Goal: Information Seeking & Learning: Learn about a topic

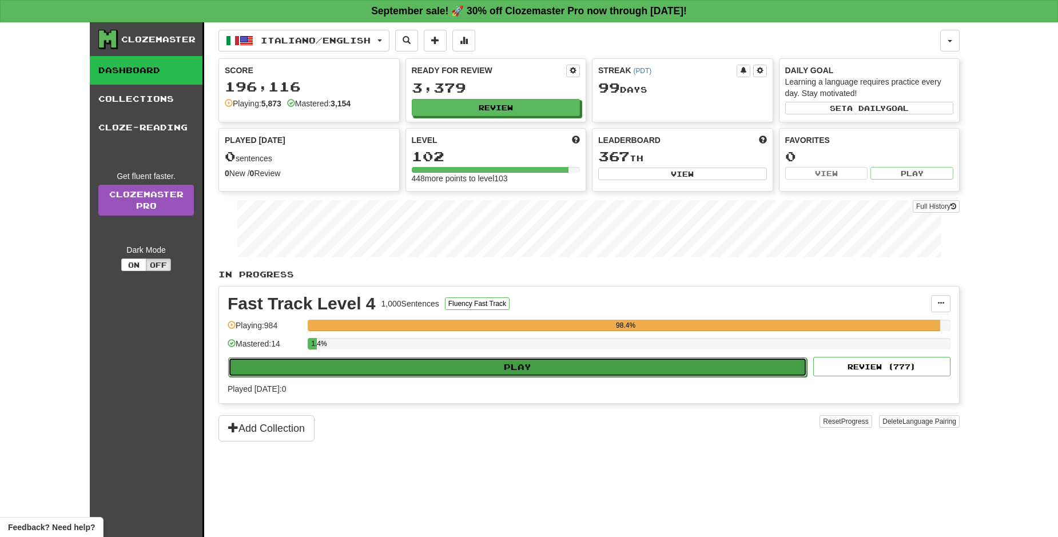
click at [621, 366] on button "Play" at bounding box center [517, 366] width 578 height 19
select select "**"
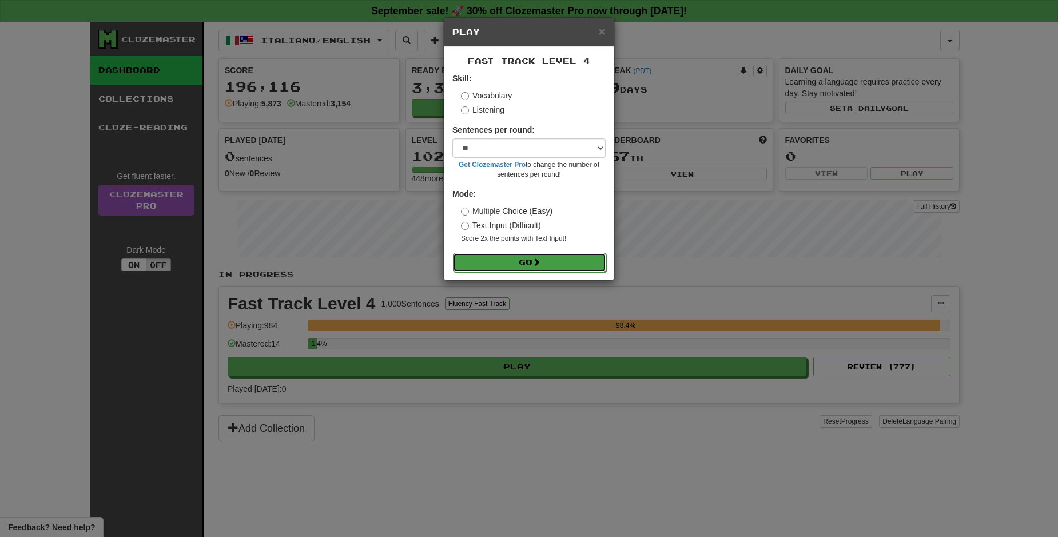
click at [558, 258] on button "Go" at bounding box center [529, 262] width 153 height 19
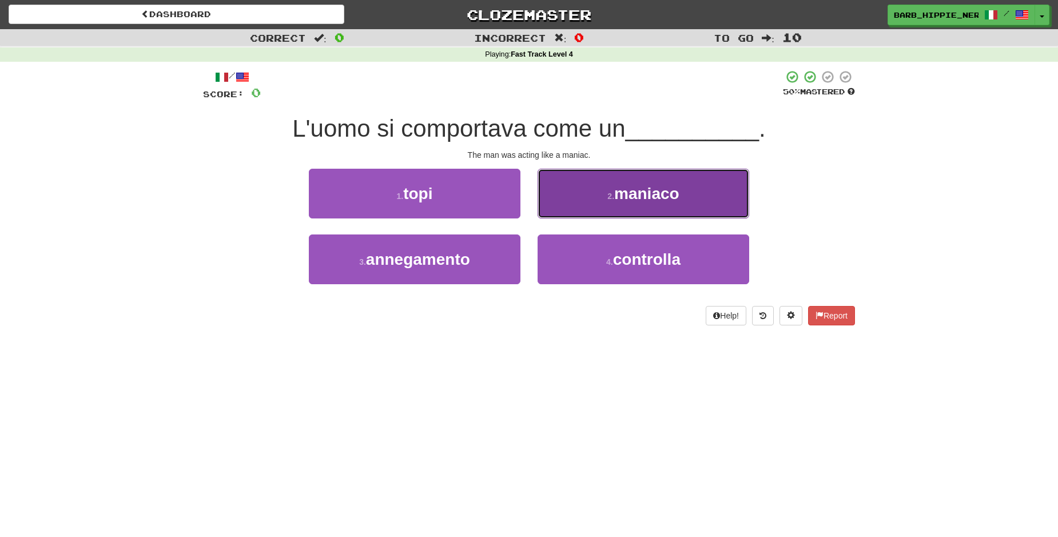
click at [647, 199] on span "maniaco" at bounding box center [646, 194] width 65 height 18
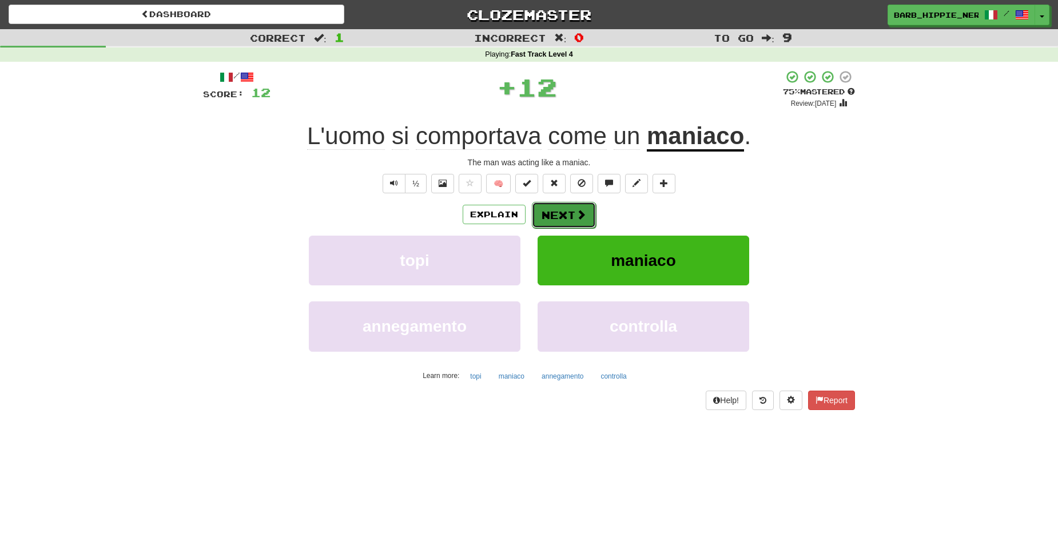
click at [576, 211] on span at bounding box center [581, 214] width 10 height 10
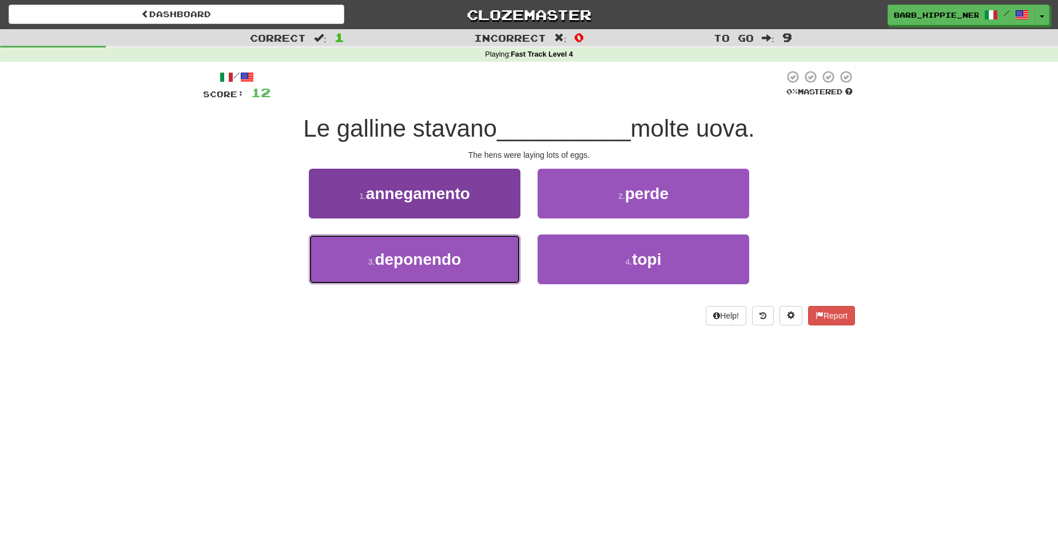
click at [465, 273] on button "3 . deponendo" at bounding box center [415, 259] width 212 height 50
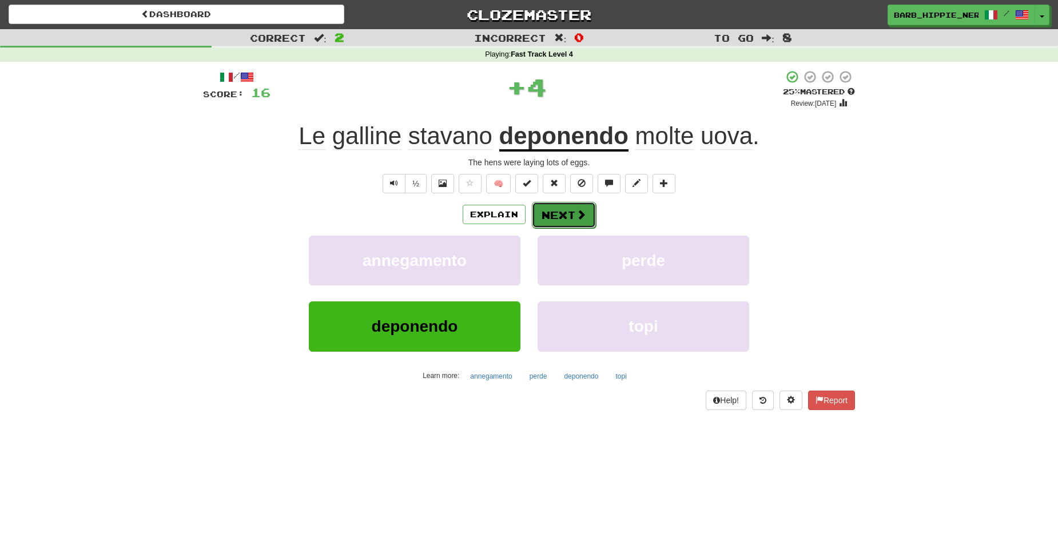
click at [576, 212] on span at bounding box center [581, 214] width 10 height 10
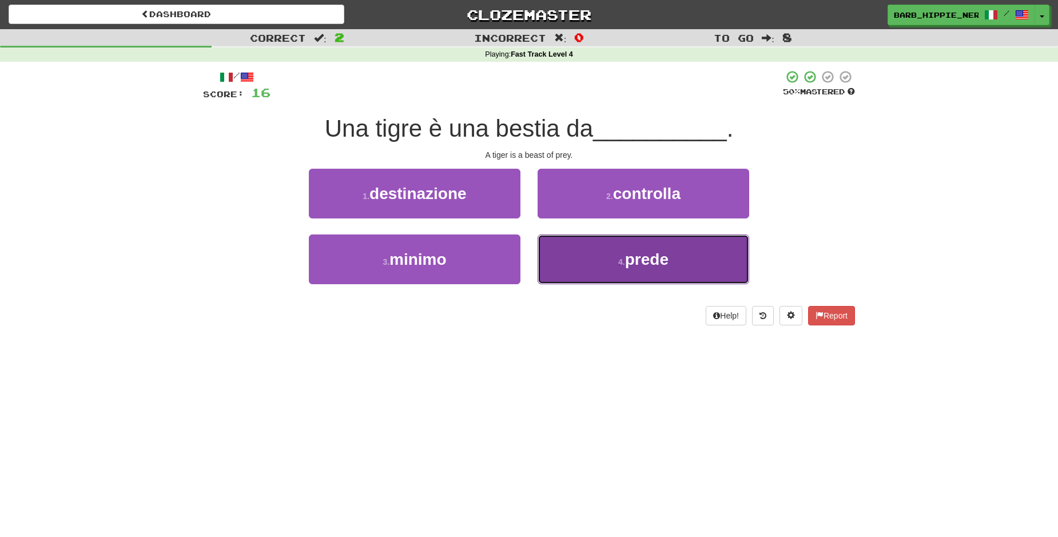
click at [656, 267] on span "prede" at bounding box center [646, 259] width 43 height 18
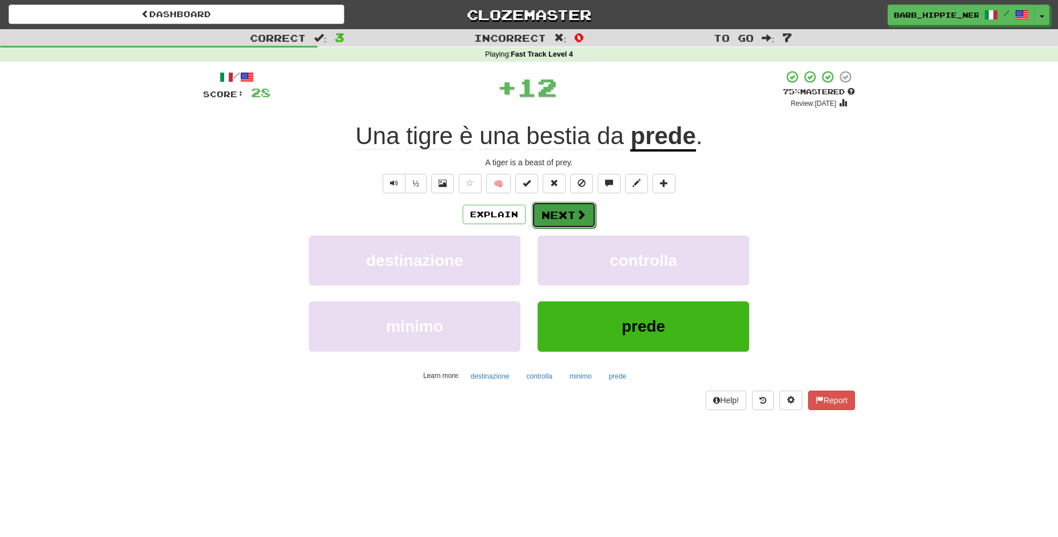
click at [560, 206] on button "Next" at bounding box center [564, 215] width 64 height 26
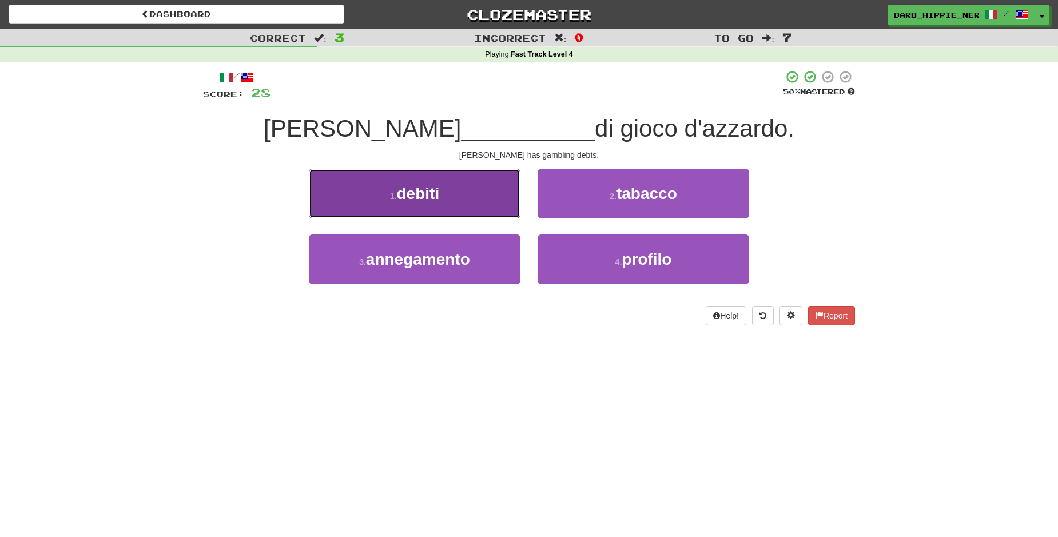
click at [448, 195] on button "1 . debiti" at bounding box center [415, 194] width 212 height 50
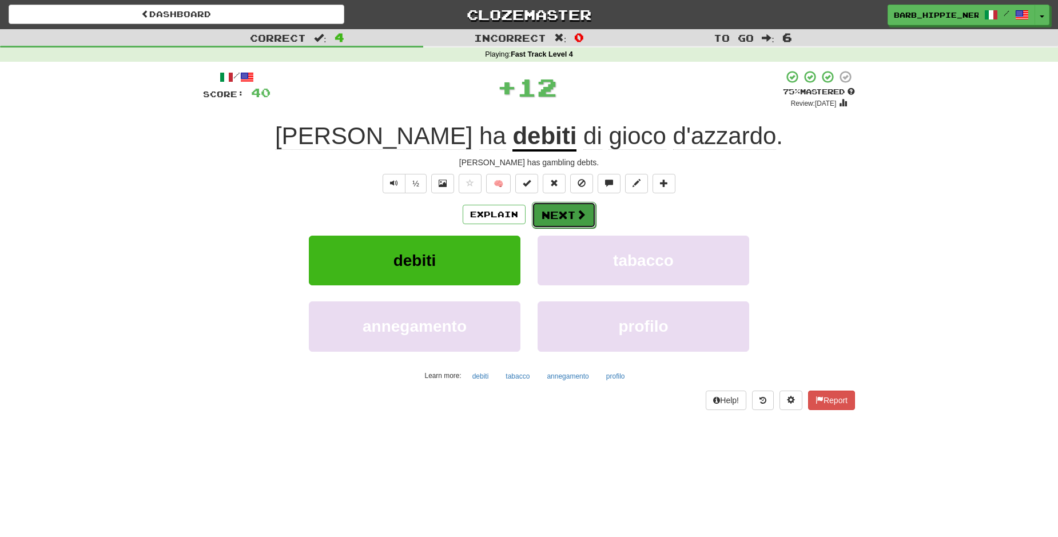
click at [558, 211] on button "Next" at bounding box center [564, 215] width 64 height 26
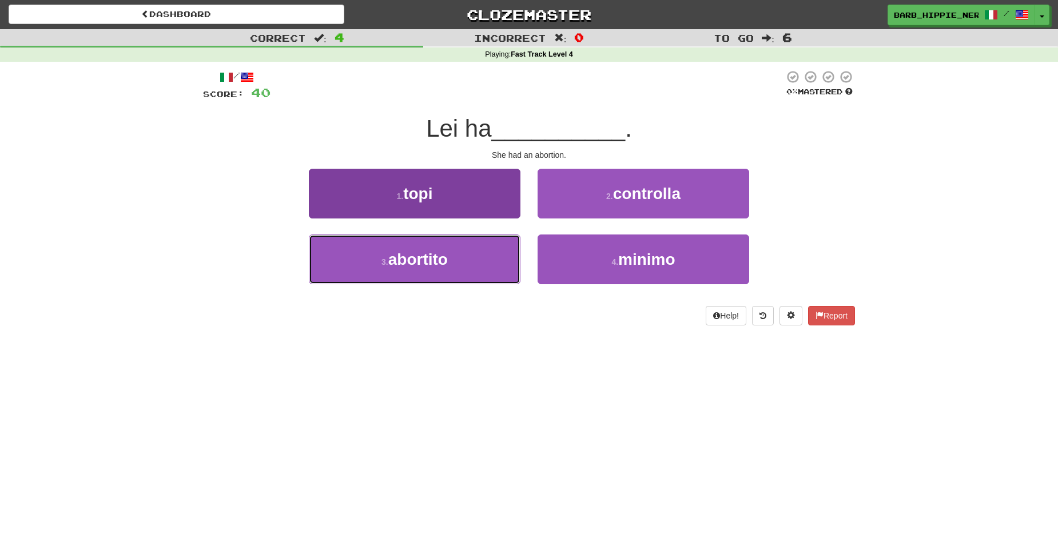
click at [519, 249] on button "3 . abortito" at bounding box center [415, 259] width 212 height 50
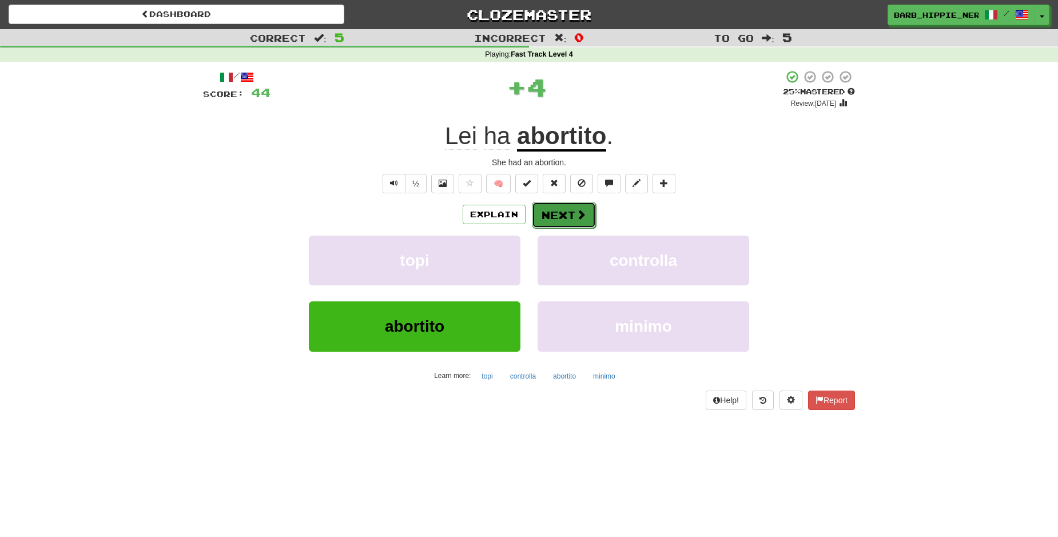
click at [576, 213] on span at bounding box center [581, 214] width 10 height 10
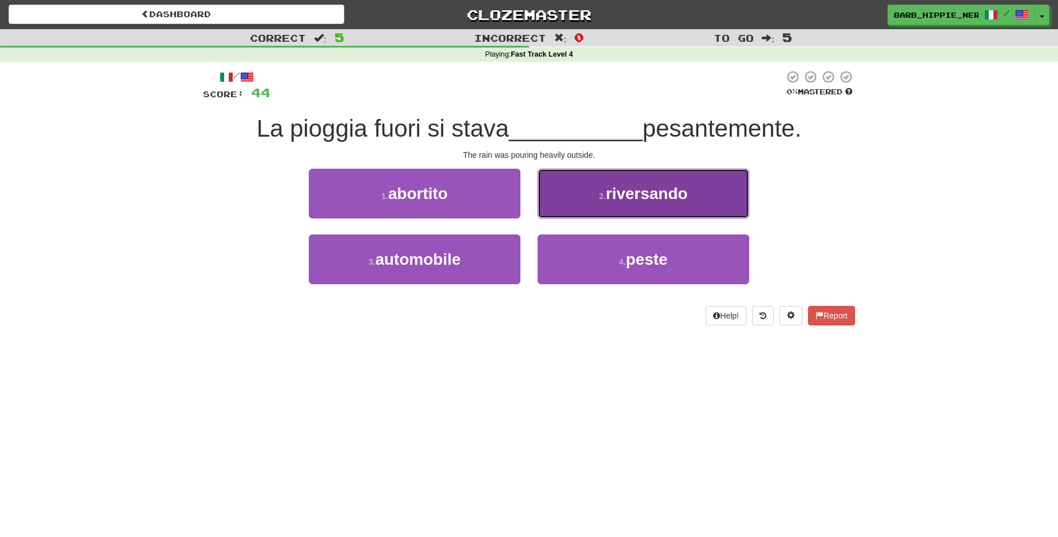
click at [668, 190] on span "riversando" at bounding box center [646, 194] width 82 height 18
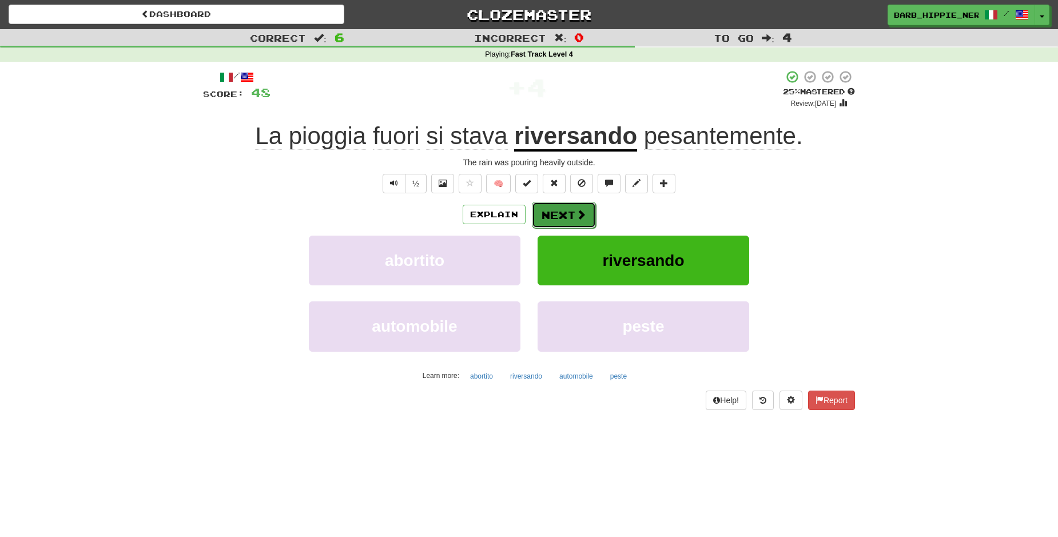
click at [576, 213] on span at bounding box center [581, 214] width 10 height 10
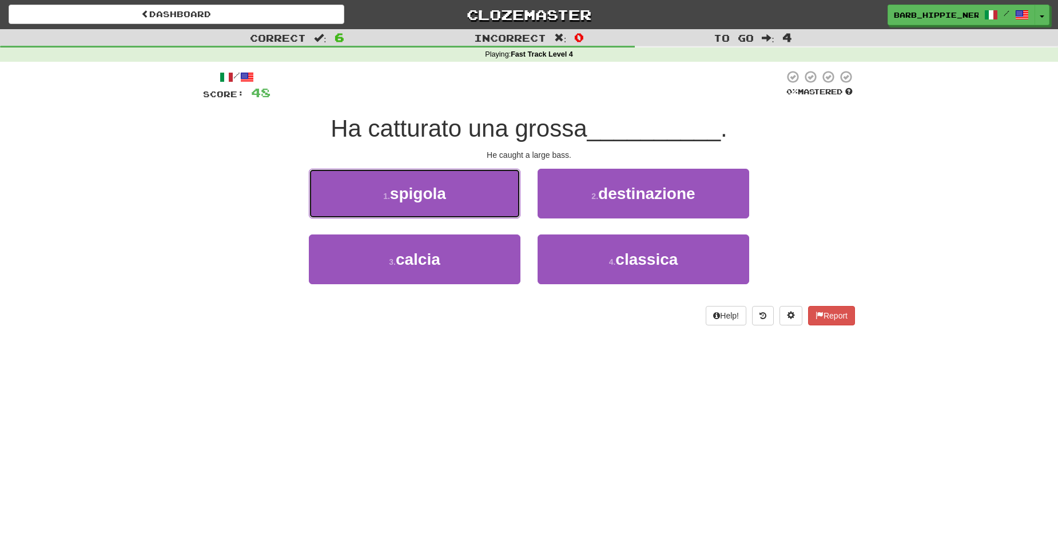
click at [473, 199] on button "1 . spigola" at bounding box center [415, 194] width 212 height 50
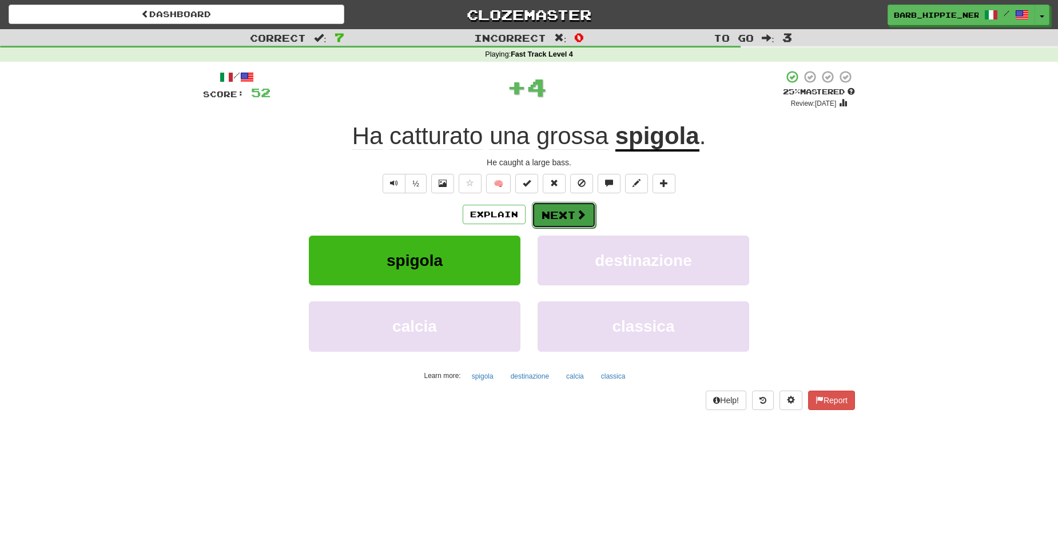
click at [556, 209] on button "Next" at bounding box center [564, 215] width 64 height 26
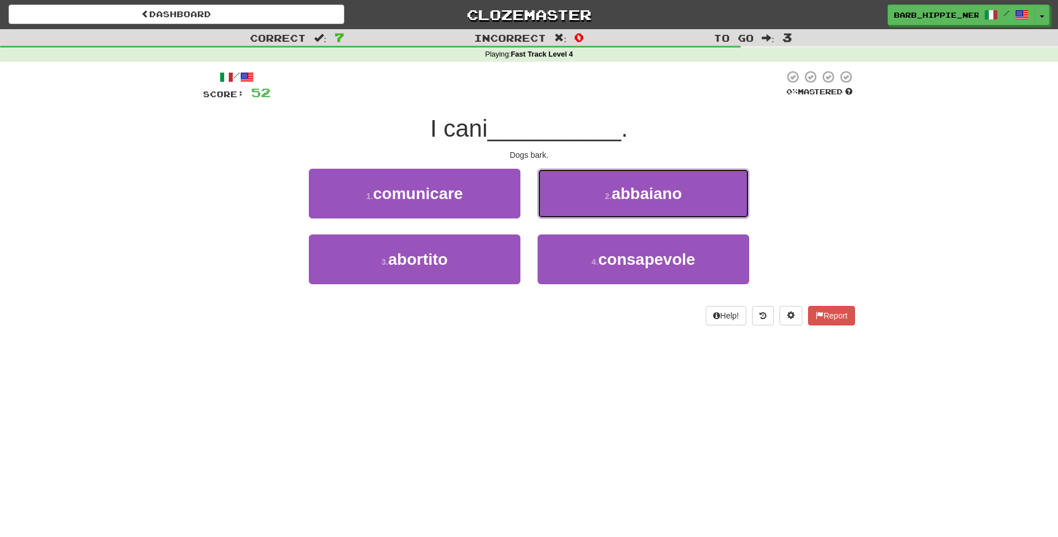
click at [648, 199] on span "abbaiano" at bounding box center [646, 194] width 70 height 18
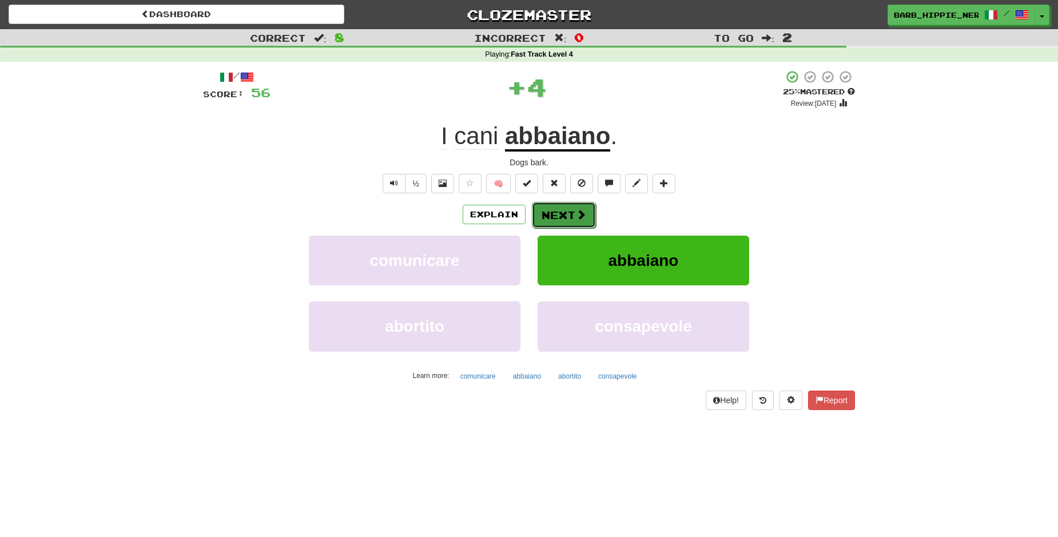
click at [576, 217] on span at bounding box center [581, 214] width 10 height 10
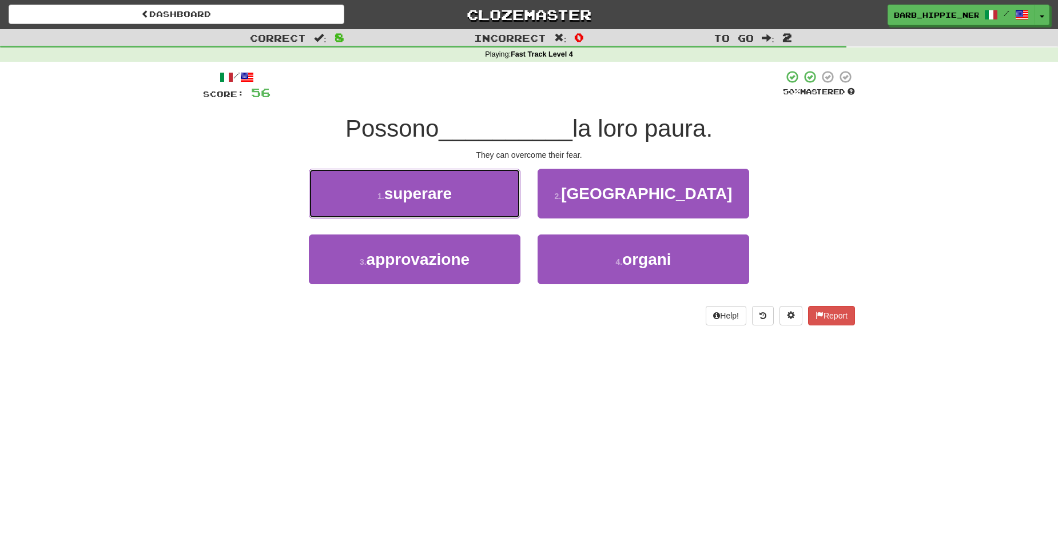
click at [454, 198] on button "1 . superare" at bounding box center [415, 194] width 212 height 50
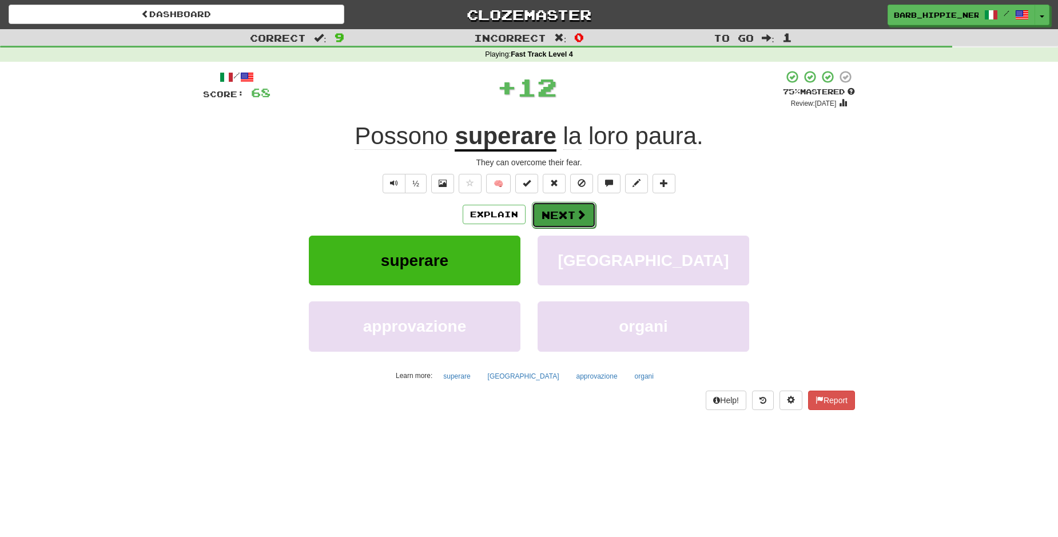
click at [553, 216] on button "Next" at bounding box center [564, 215] width 64 height 26
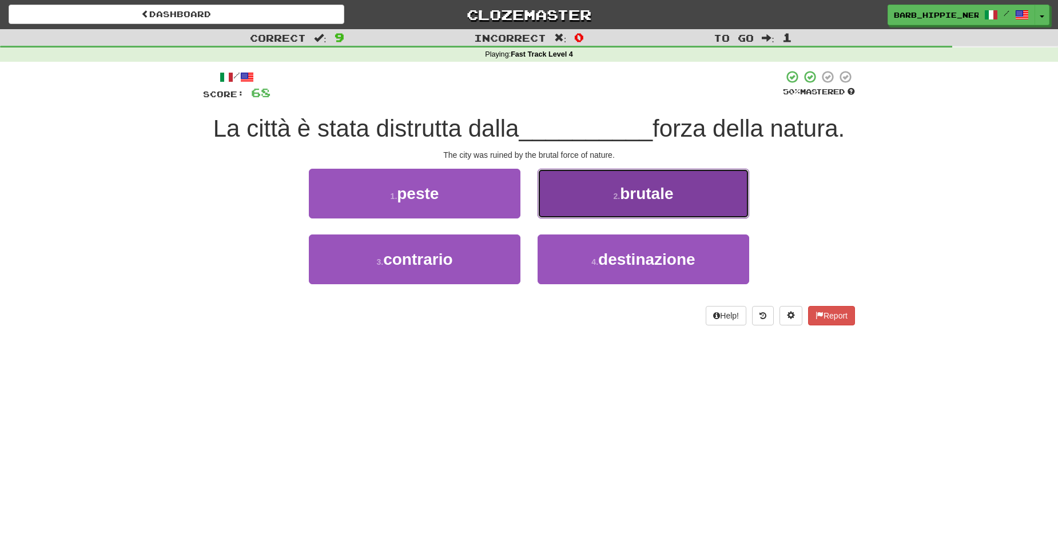
click at [639, 194] on span "brutale" at bounding box center [646, 194] width 53 height 18
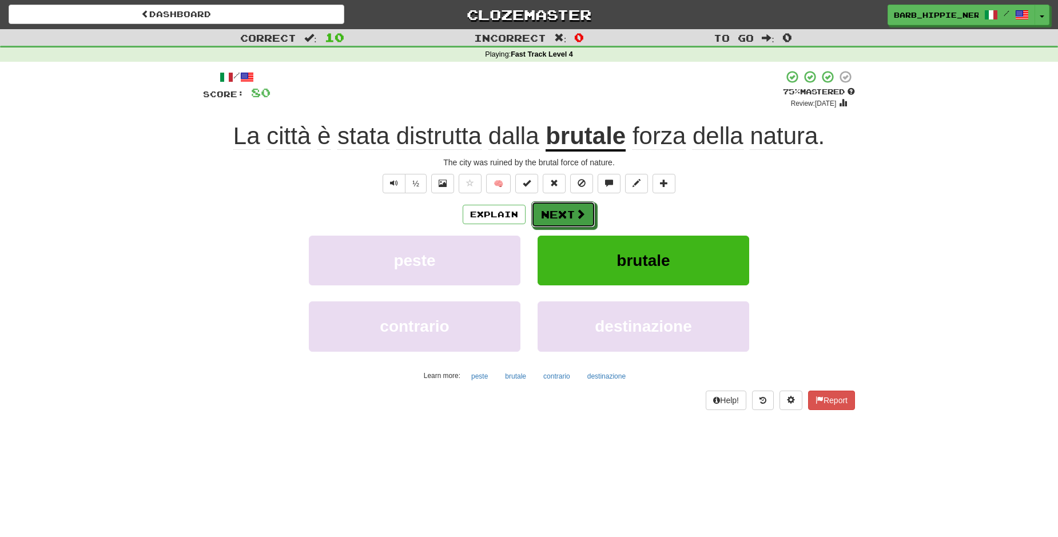
click at [575, 214] on span at bounding box center [580, 214] width 10 height 10
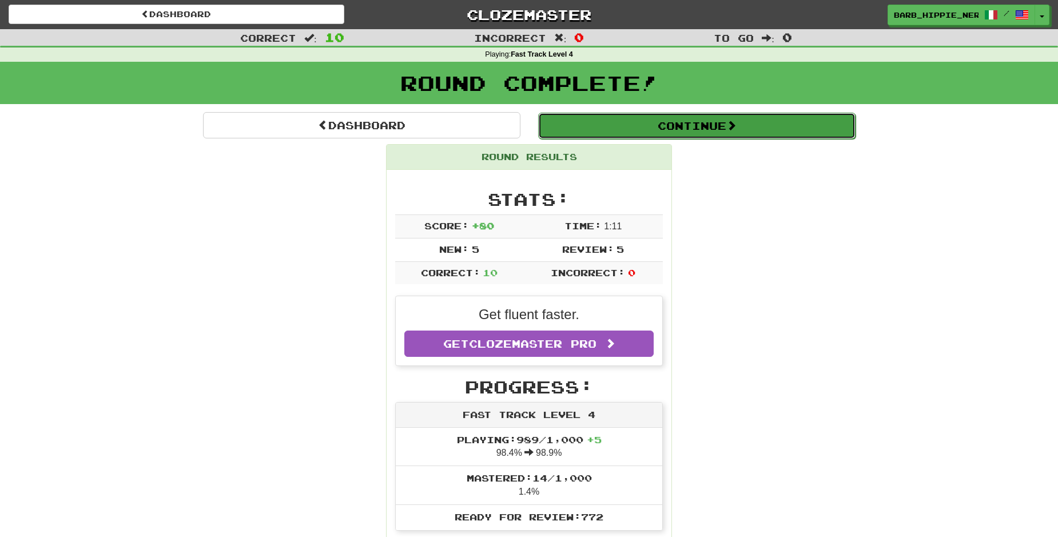
click at [728, 127] on button "Continue" at bounding box center [696, 126] width 317 height 26
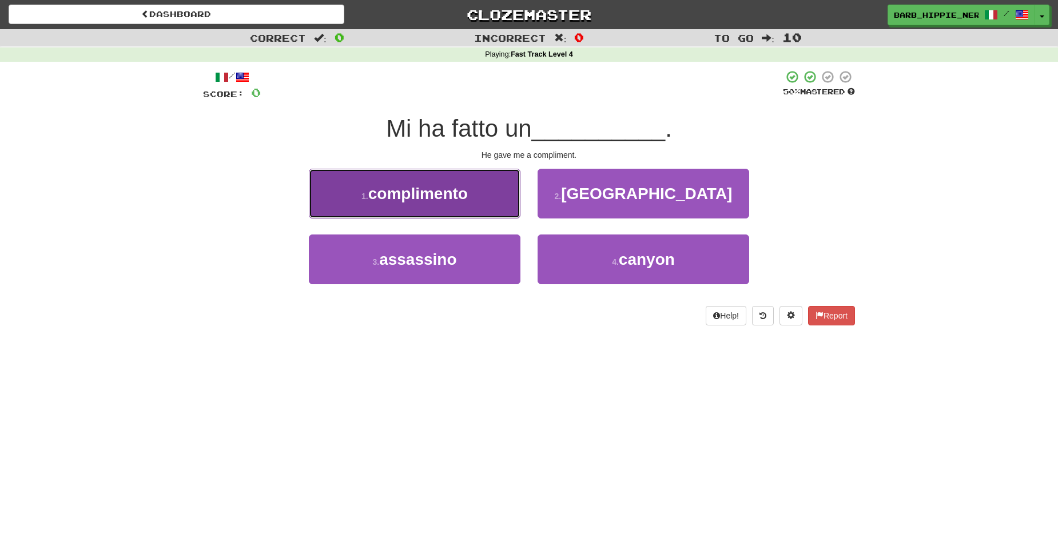
click at [462, 198] on span "complimento" at bounding box center [417, 194] width 99 height 18
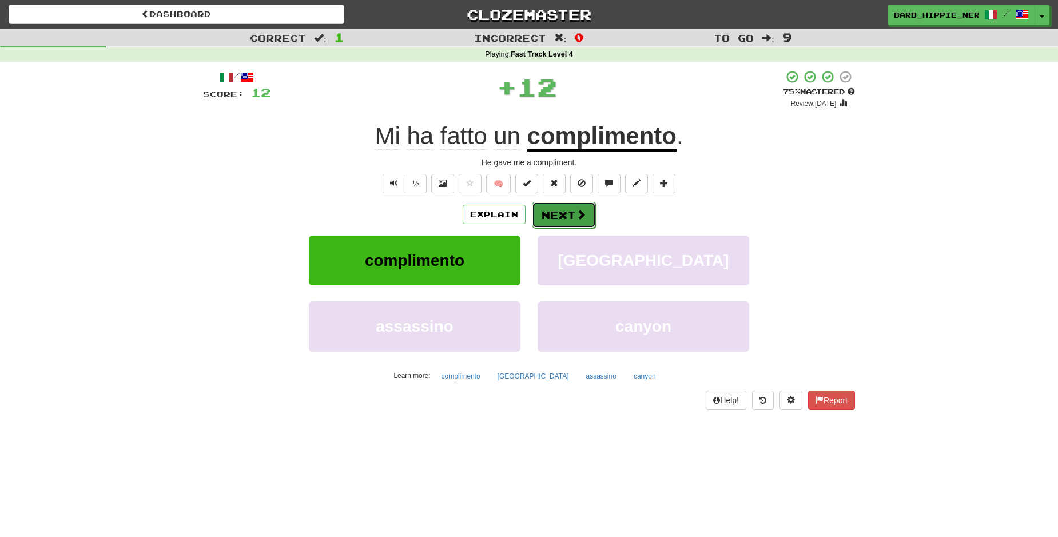
click at [555, 216] on button "Next" at bounding box center [564, 215] width 64 height 26
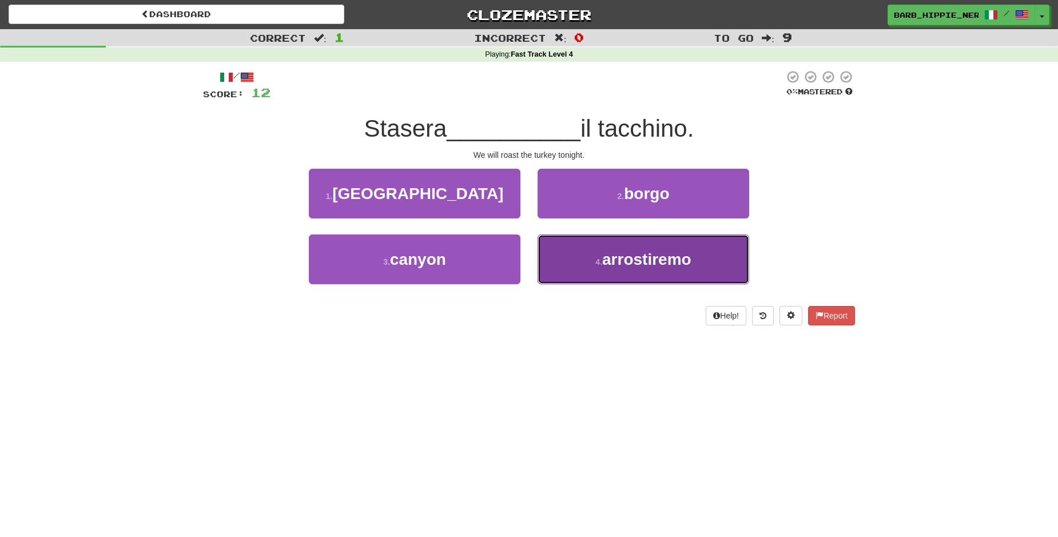
click at [688, 258] on span "arrostiremo" at bounding box center [646, 259] width 89 height 18
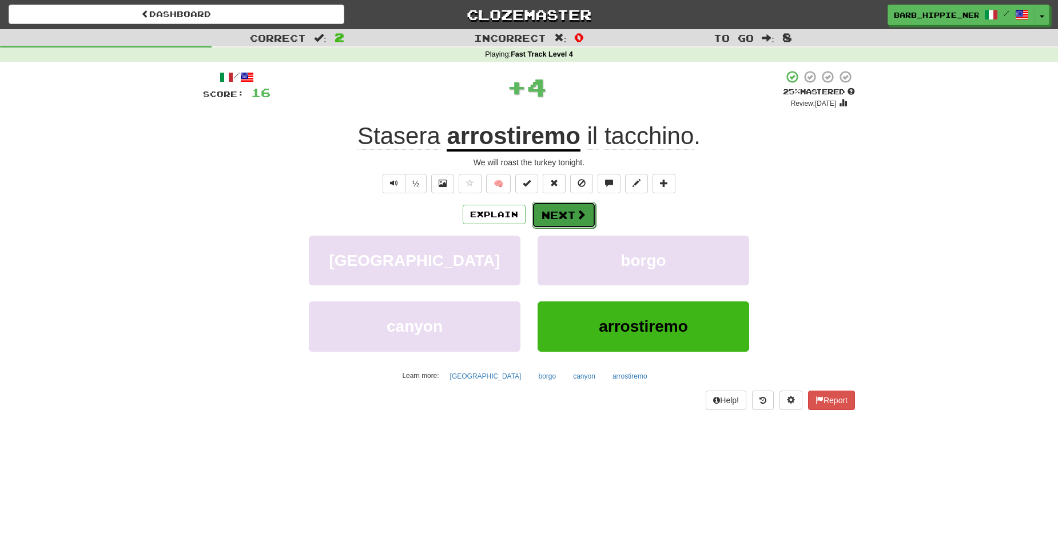
click at [576, 215] on span at bounding box center [581, 214] width 10 height 10
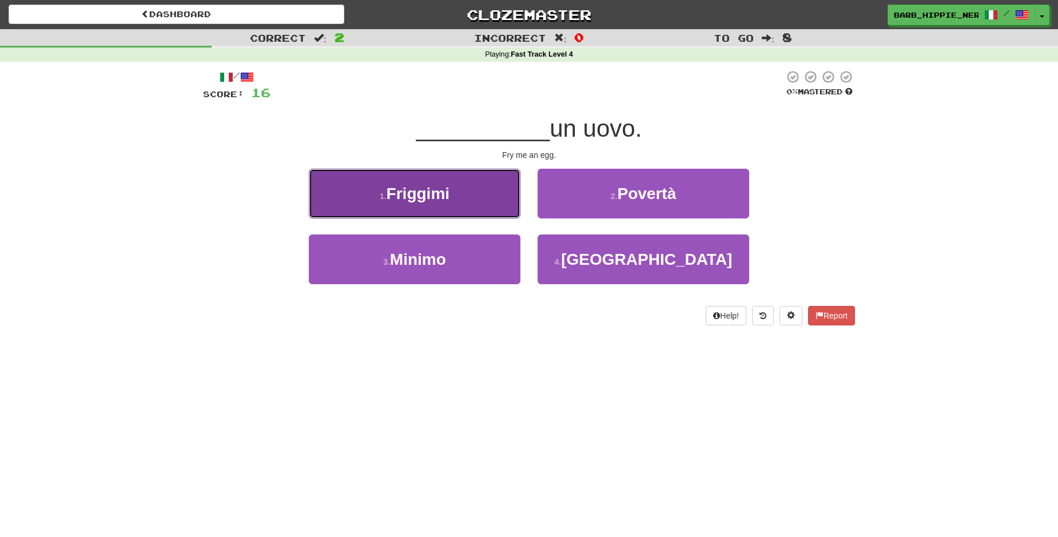
click at [474, 201] on button "1 . Friggimi" at bounding box center [415, 194] width 212 height 50
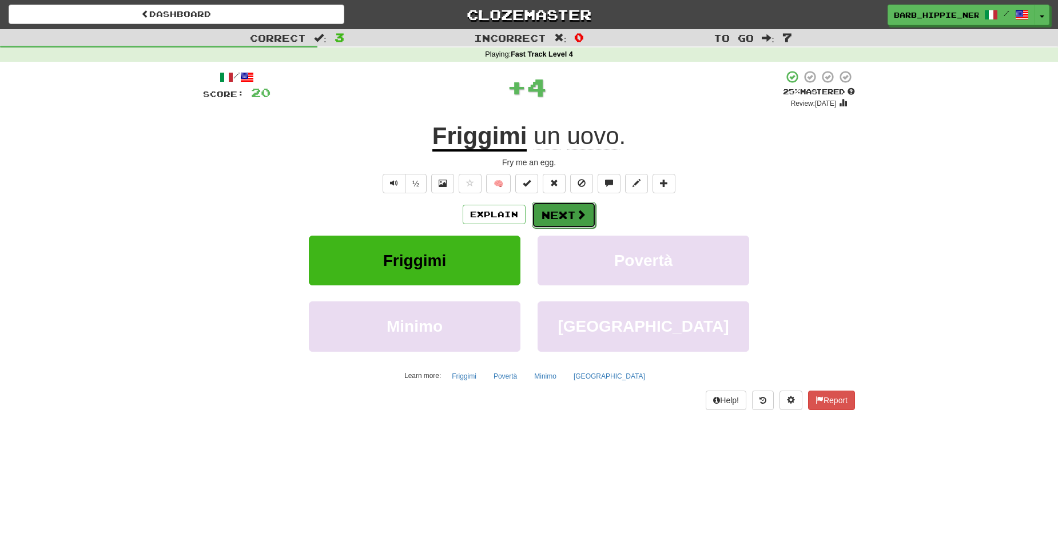
click at [576, 215] on span at bounding box center [581, 214] width 10 height 10
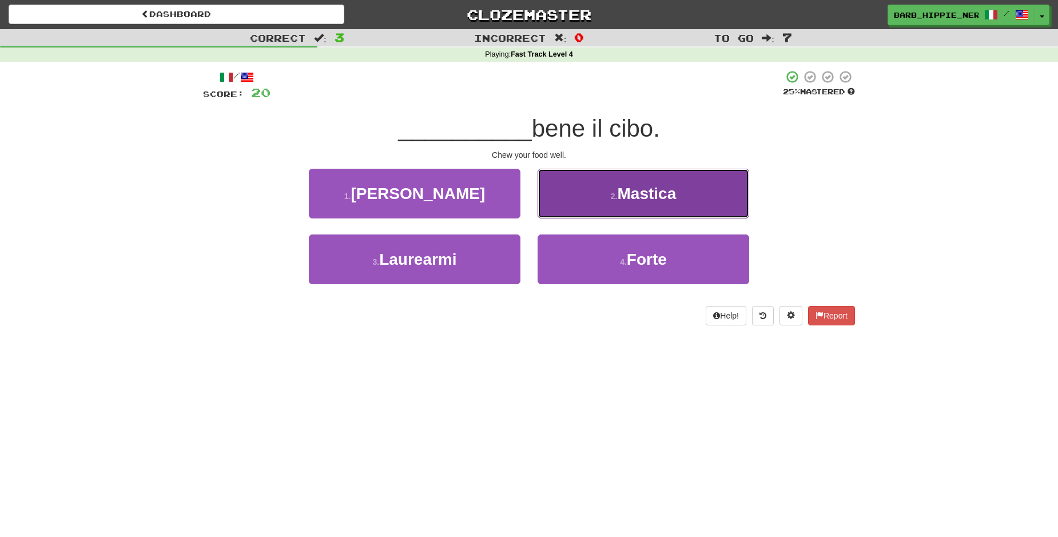
click at [662, 191] on span "Mastica" at bounding box center [646, 194] width 59 height 18
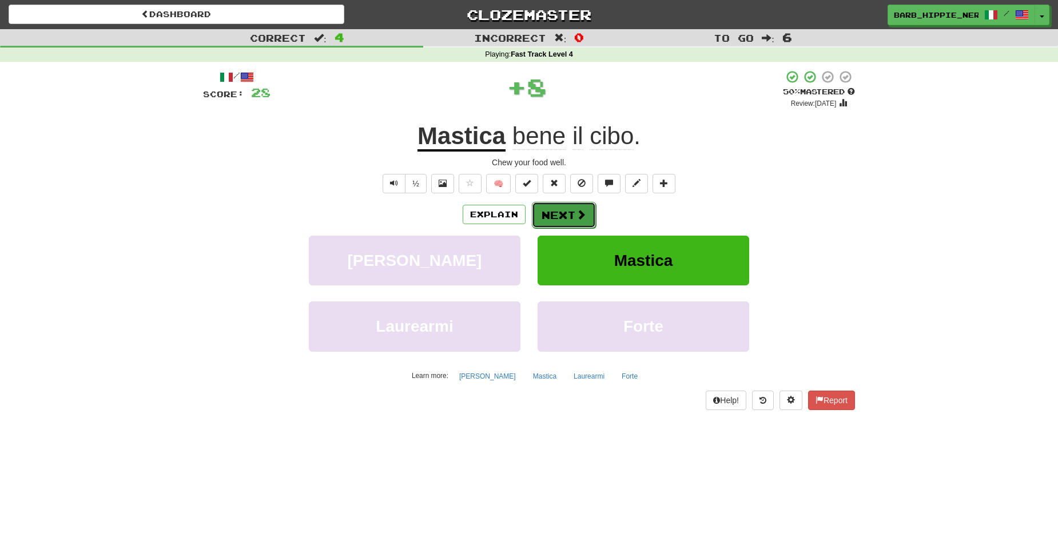
click at [556, 216] on button "Next" at bounding box center [564, 215] width 64 height 26
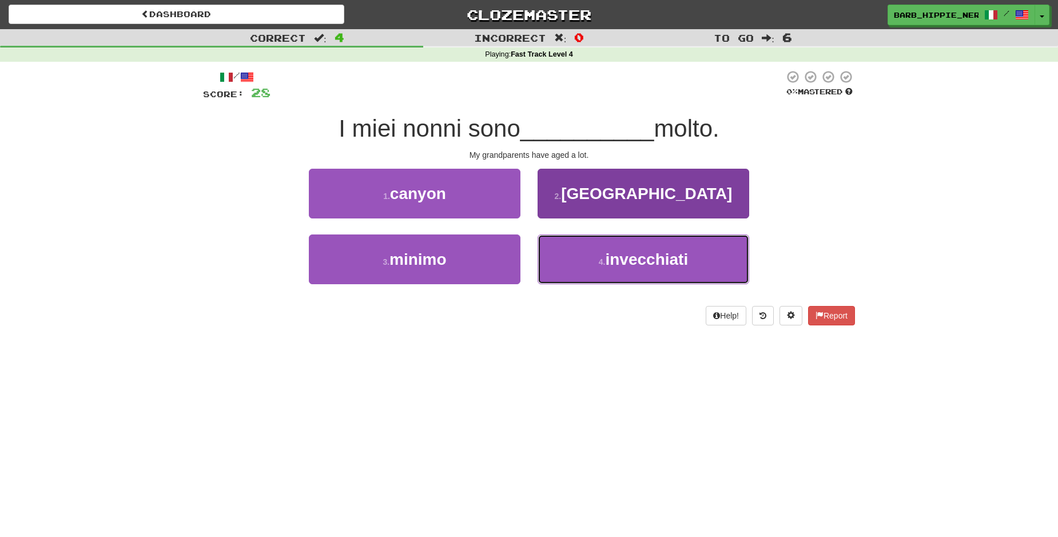
click at [677, 261] on span "invecchiati" at bounding box center [646, 259] width 83 height 18
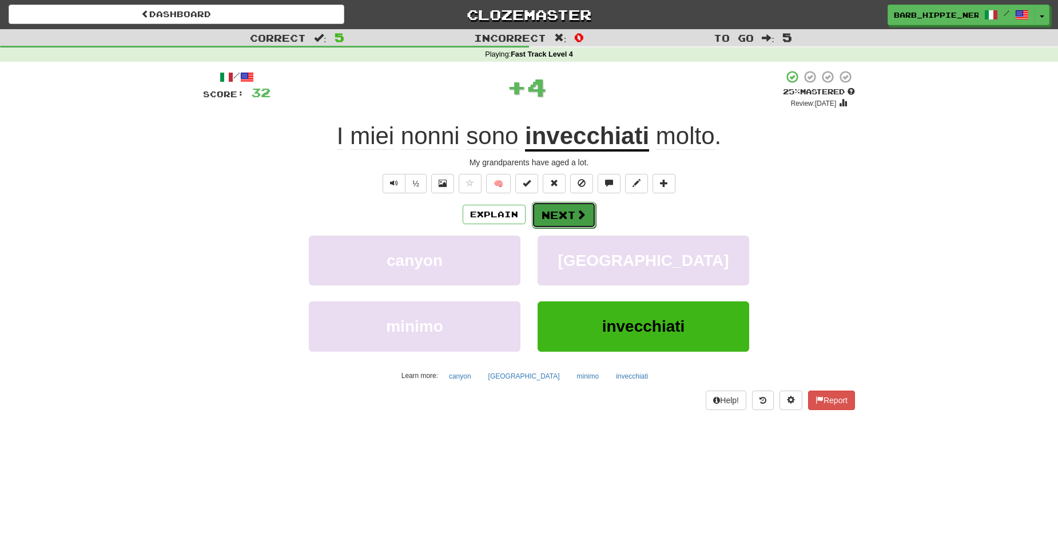
click at [553, 211] on button "Next" at bounding box center [564, 215] width 64 height 26
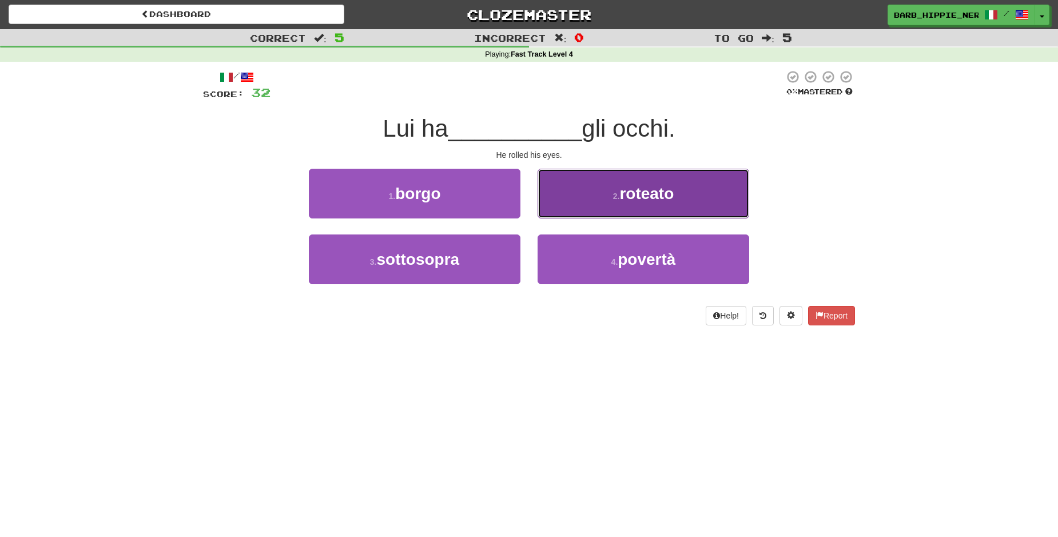
click at [675, 198] on button "2 . roteato" at bounding box center [643, 194] width 212 height 50
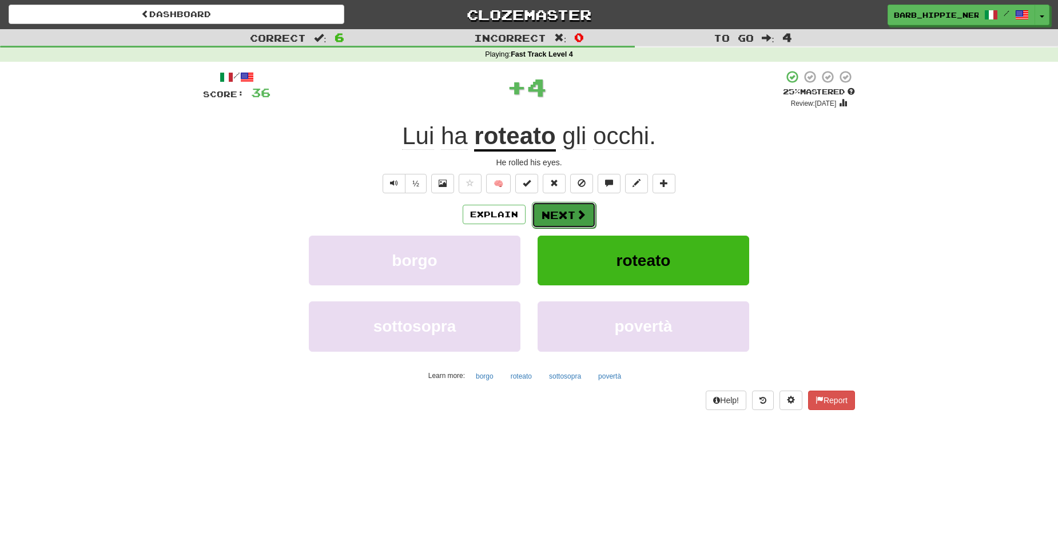
click at [552, 214] on button "Next" at bounding box center [564, 215] width 64 height 26
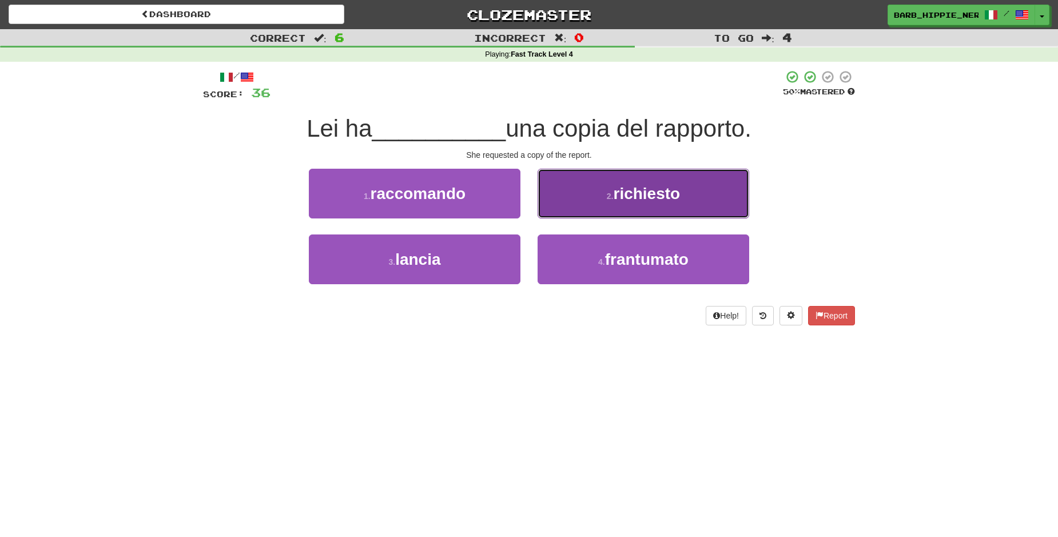
click at [656, 205] on button "2 . richiesto" at bounding box center [643, 194] width 212 height 50
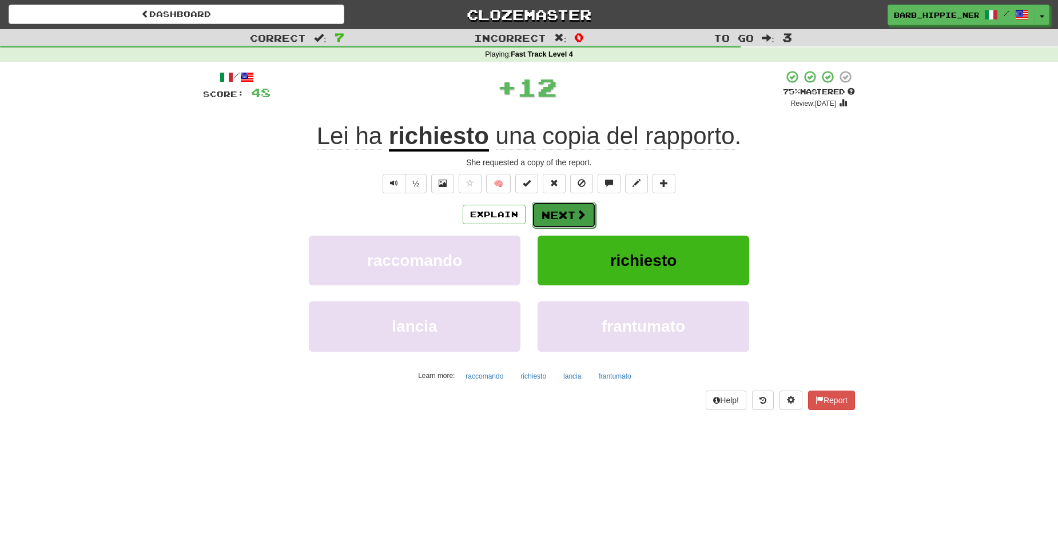
click at [554, 215] on button "Next" at bounding box center [564, 215] width 64 height 26
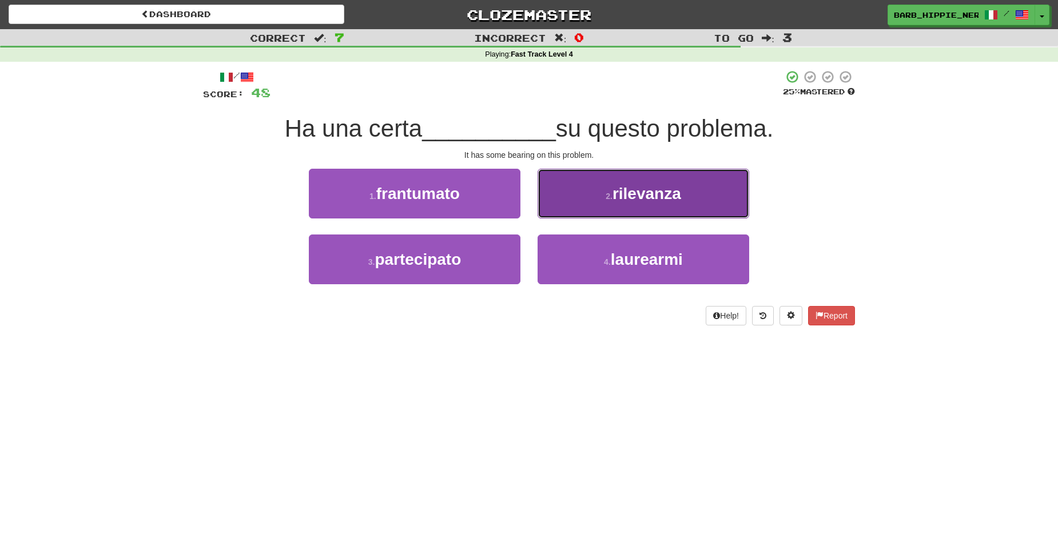
click at [660, 193] on span "rilevanza" at bounding box center [646, 194] width 69 height 18
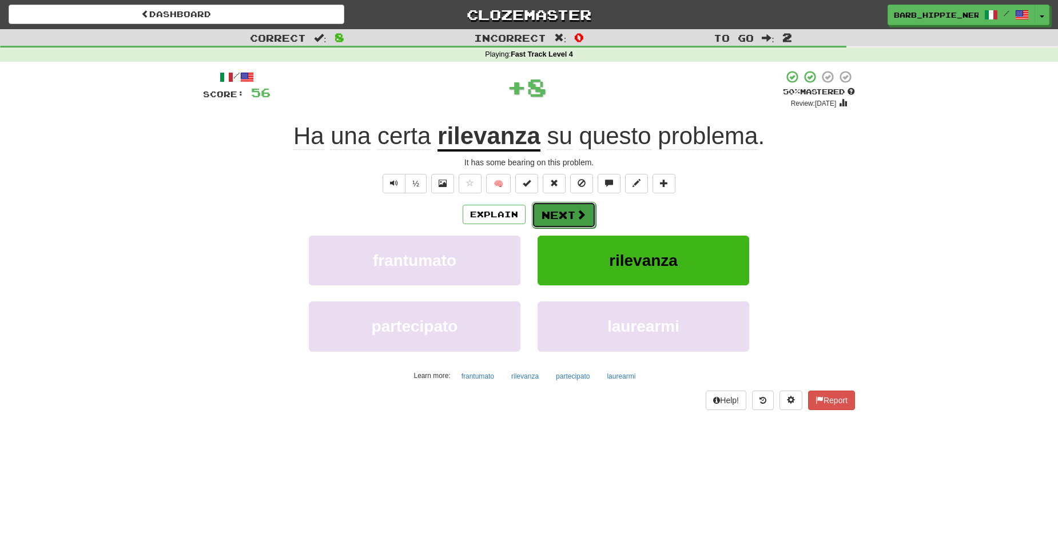
click at [554, 213] on button "Next" at bounding box center [564, 215] width 64 height 26
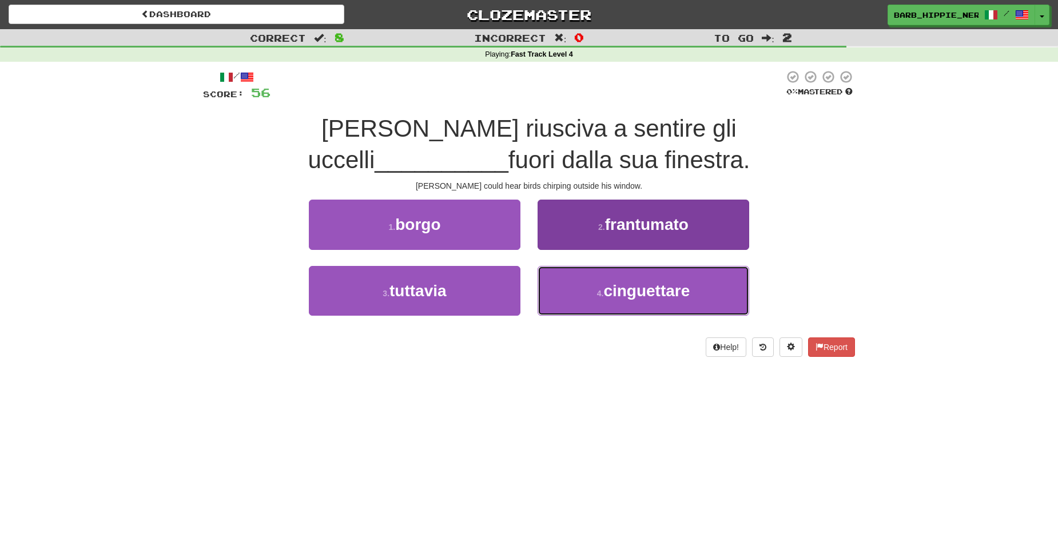
drag, startPoint x: 645, startPoint y: 290, endPoint x: 643, endPoint y: 298, distance: 8.9
click at [645, 290] on span "cinguettare" at bounding box center [646, 291] width 86 height 18
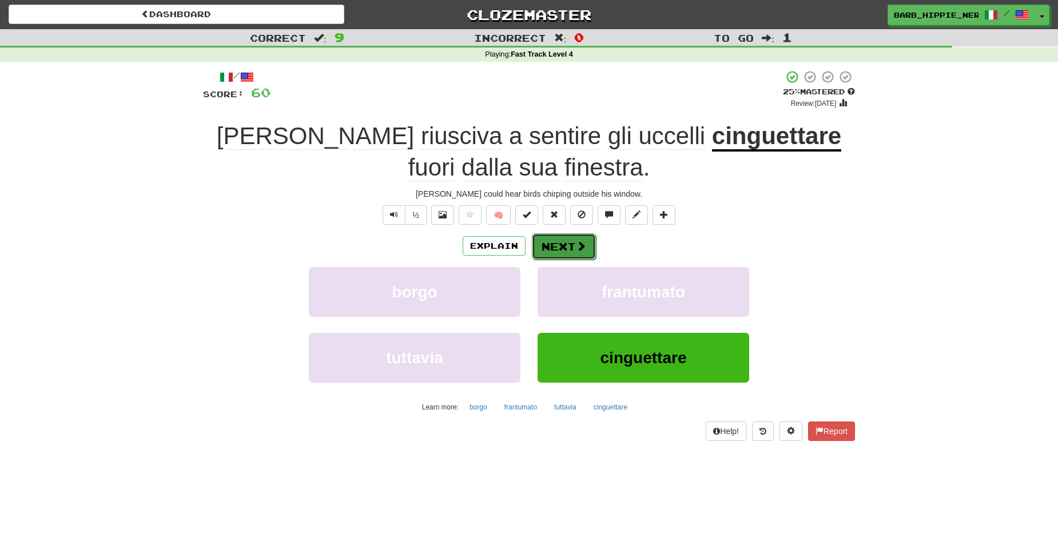
click at [576, 247] on span at bounding box center [581, 246] width 10 height 10
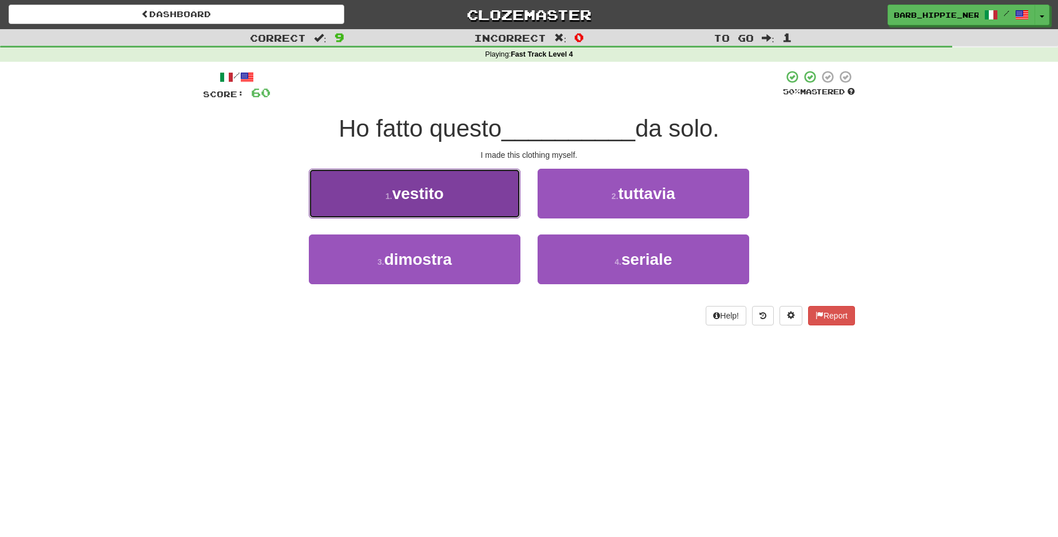
click at [464, 211] on button "1 . vestito" at bounding box center [415, 194] width 212 height 50
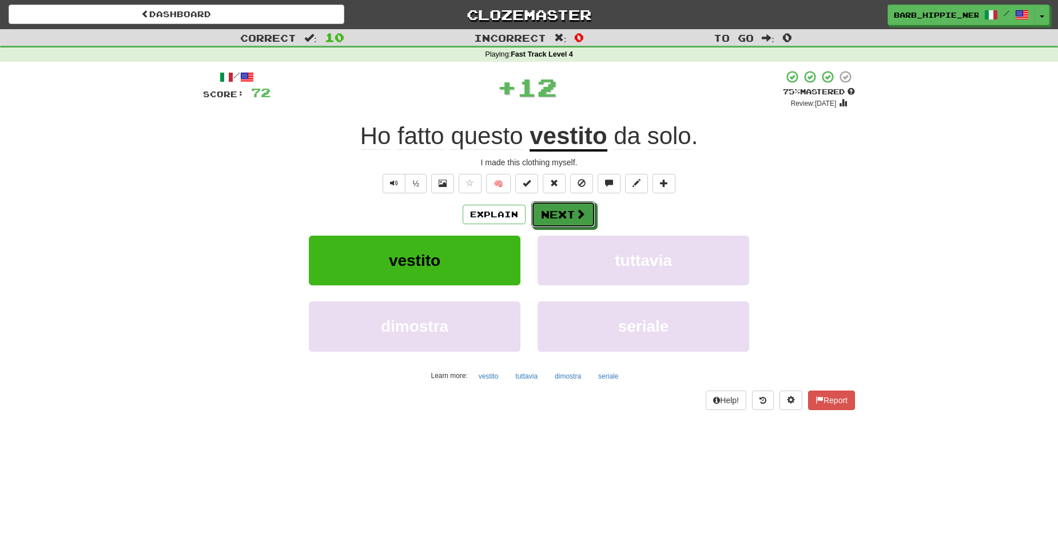
click at [575, 216] on span at bounding box center [580, 214] width 10 height 10
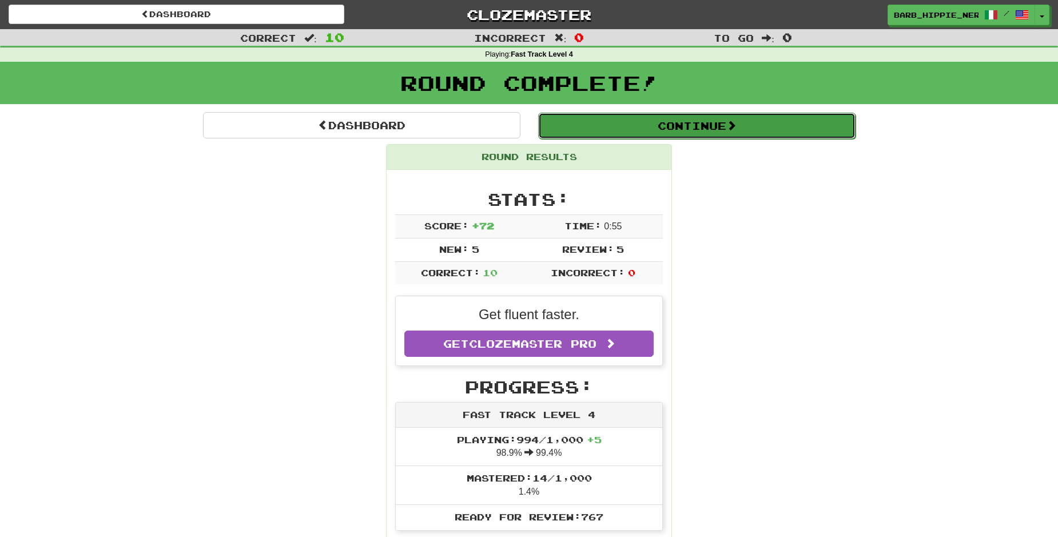
click at [714, 125] on button "Continue" at bounding box center [696, 126] width 317 height 26
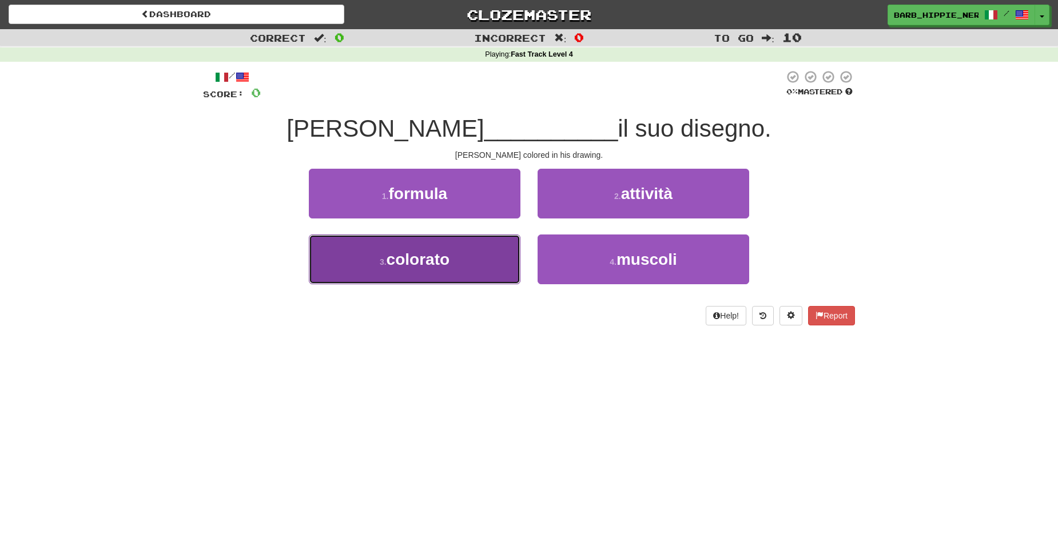
click at [453, 258] on button "3 . colorato" at bounding box center [415, 259] width 212 height 50
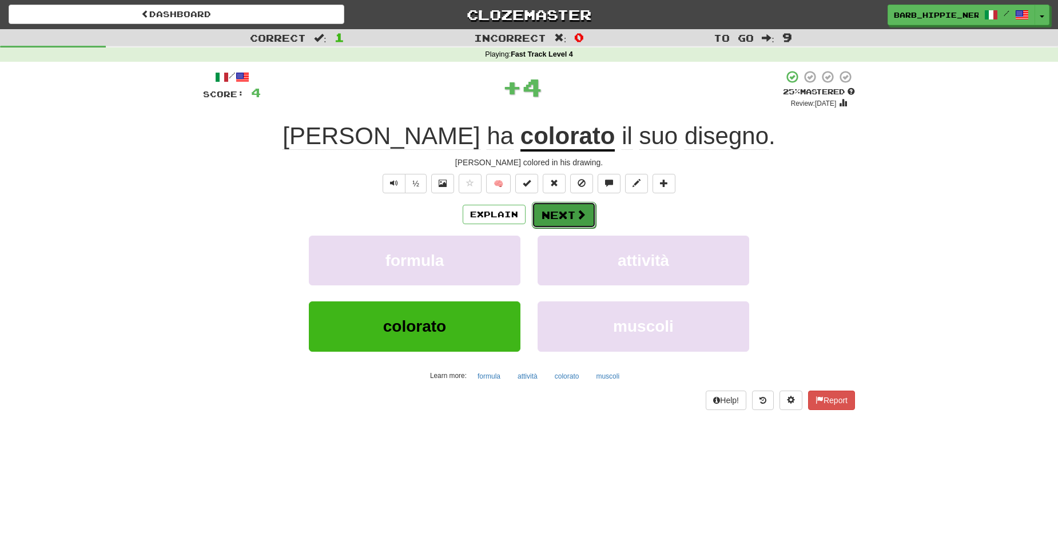
click at [546, 209] on button "Next" at bounding box center [564, 215] width 64 height 26
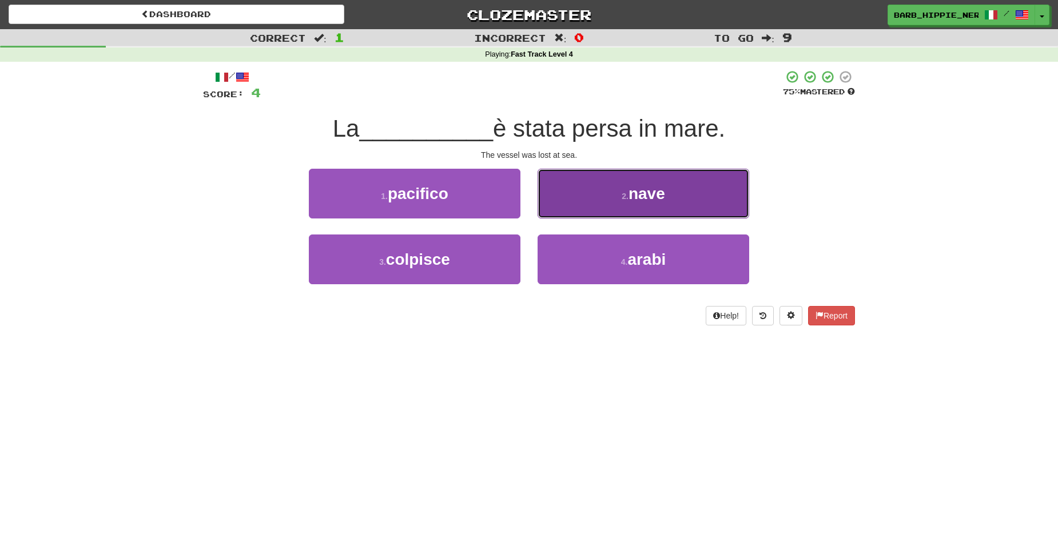
click at [645, 189] on span "nave" at bounding box center [646, 194] width 37 height 18
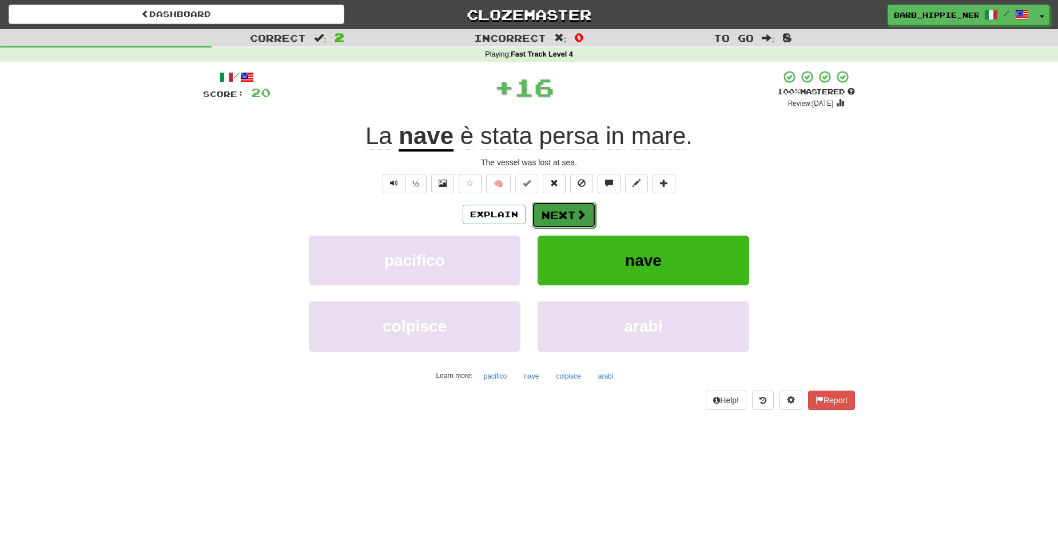
click at [557, 216] on button "Next" at bounding box center [564, 215] width 64 height 26
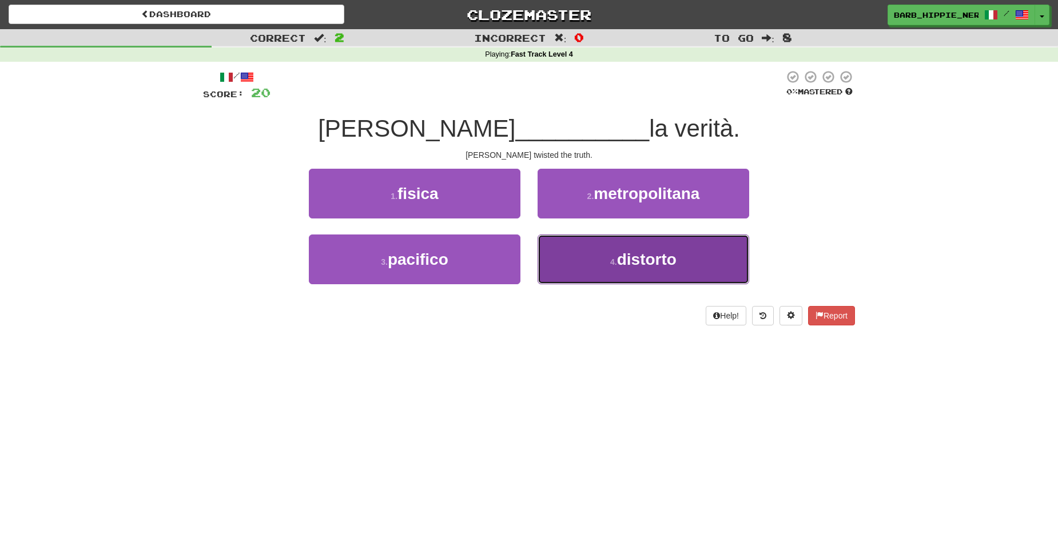
click at [655, 273] on button "4 . [GEOGRAPHIC_DATA]" at bounding box center [643, 259] width 212 height 50
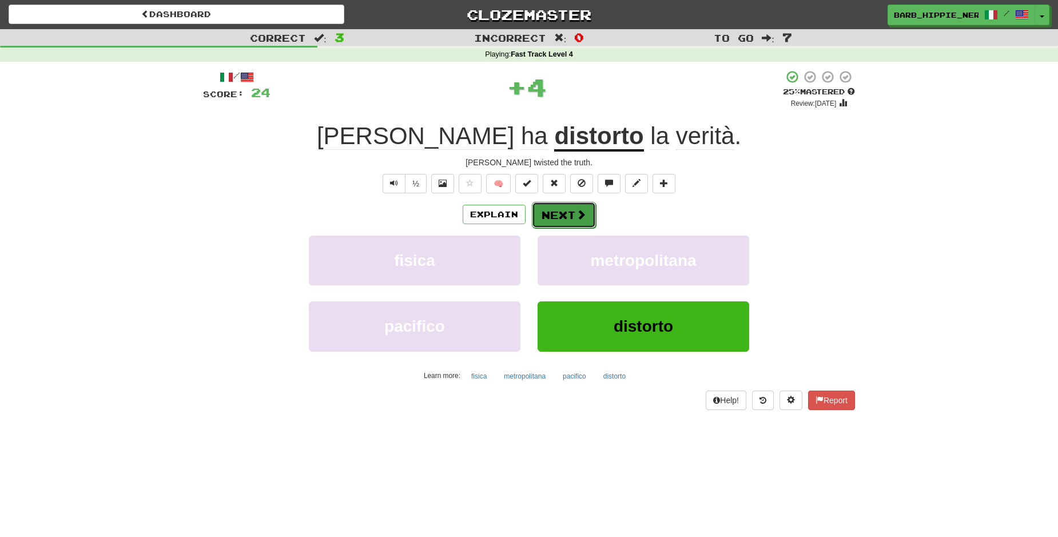
click at [576, 213] on span at bounding box center [581, 214] width 10 height 10
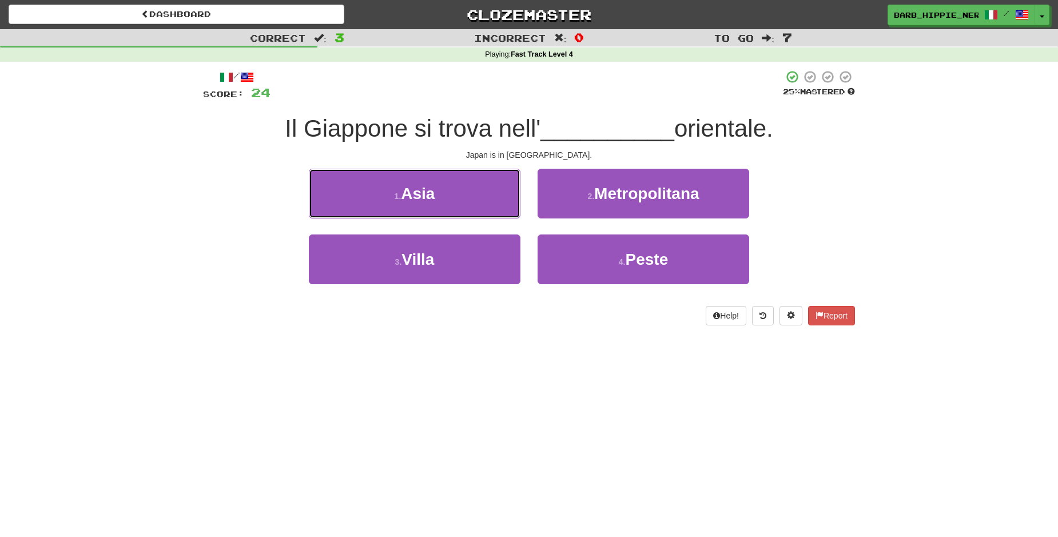
click at [456, 192] on button "1 . [GEOGRAPHIC_DATA]" at bounding box center [415, 194] width 212 height 50
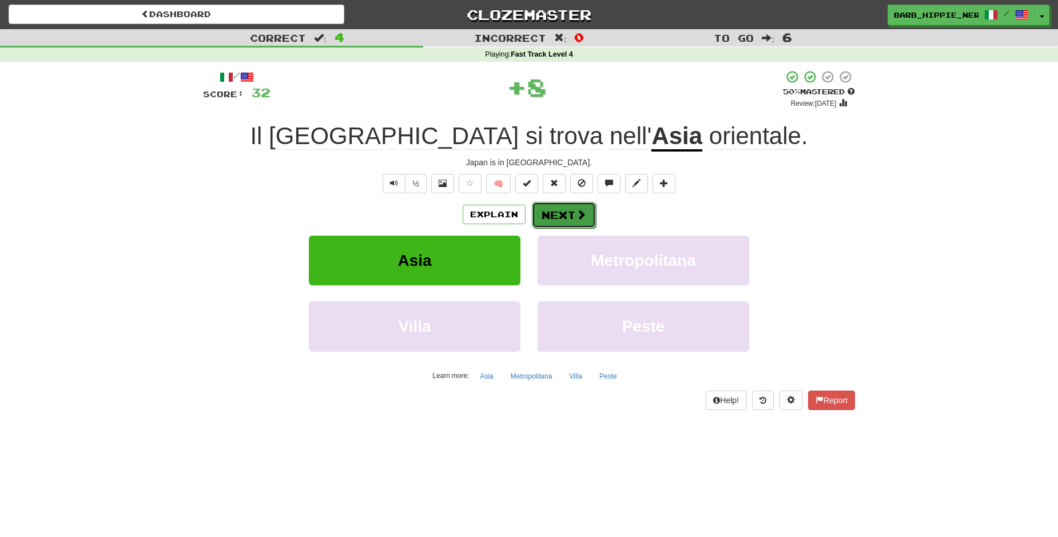
click at [556, 212] on button "Next" at bounding box center [564, 215] width 64 height 26
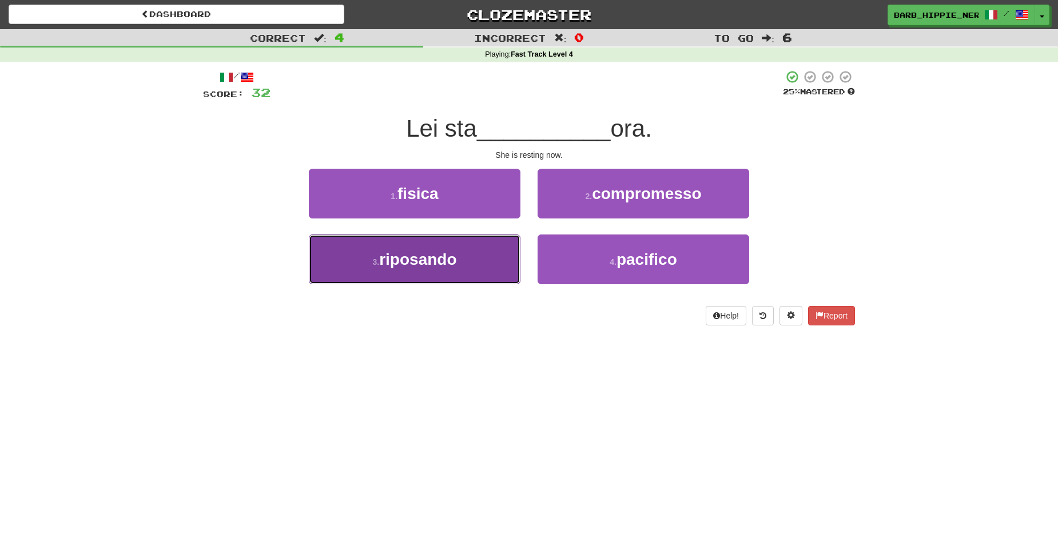
click at [466, 264] on button "3 . riposando" at bounding box center [415, 259] width 212 height 50
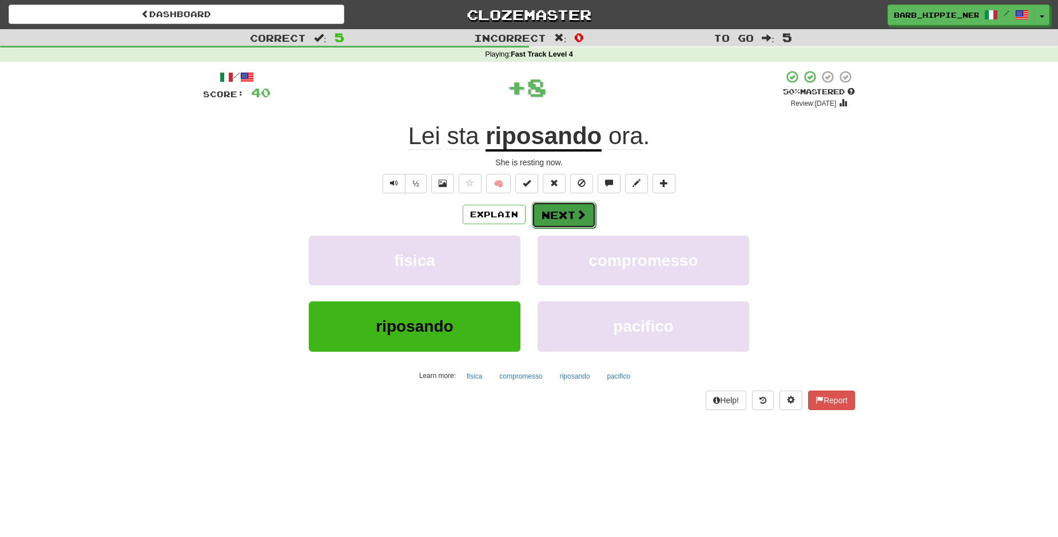
click at [552, 213] on button "Next" at bounding box center [564, 215] width 64 height 26
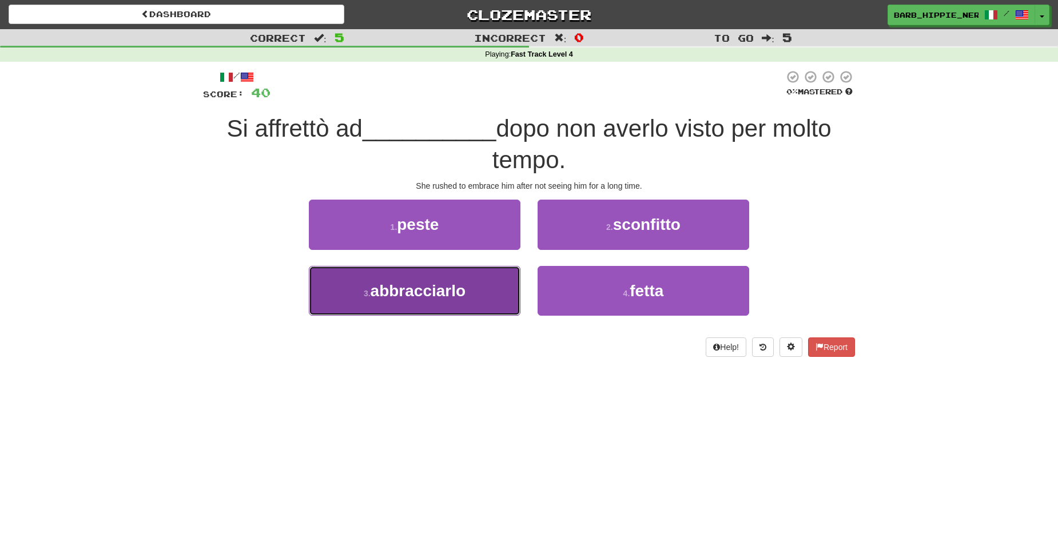
click at [425, 296] on span "abbracciarlo" at bounding box center [417, 291] width 95 height 18
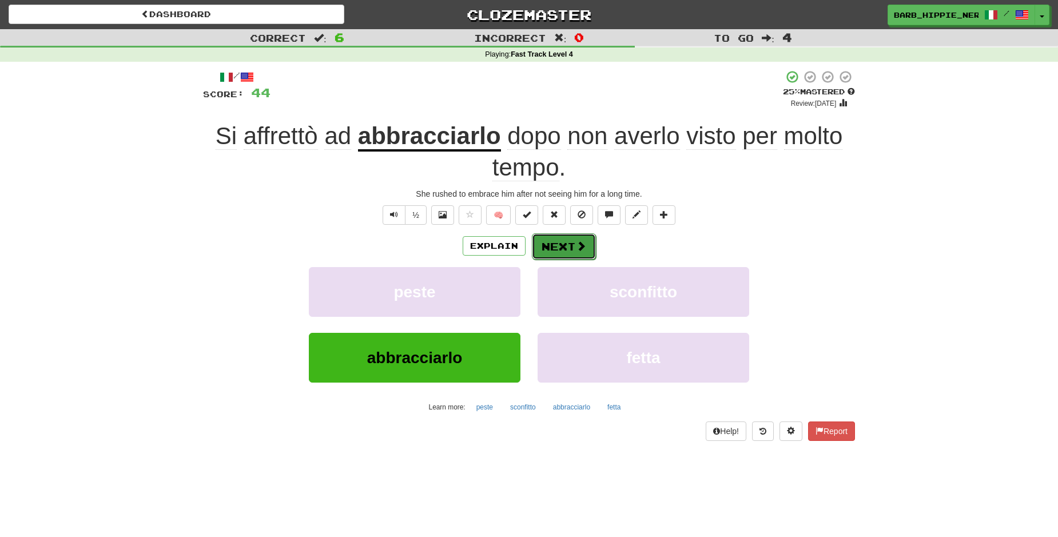
click at [541, 244] on button "Next" at bounding box center [564, 246] width 64 height 26
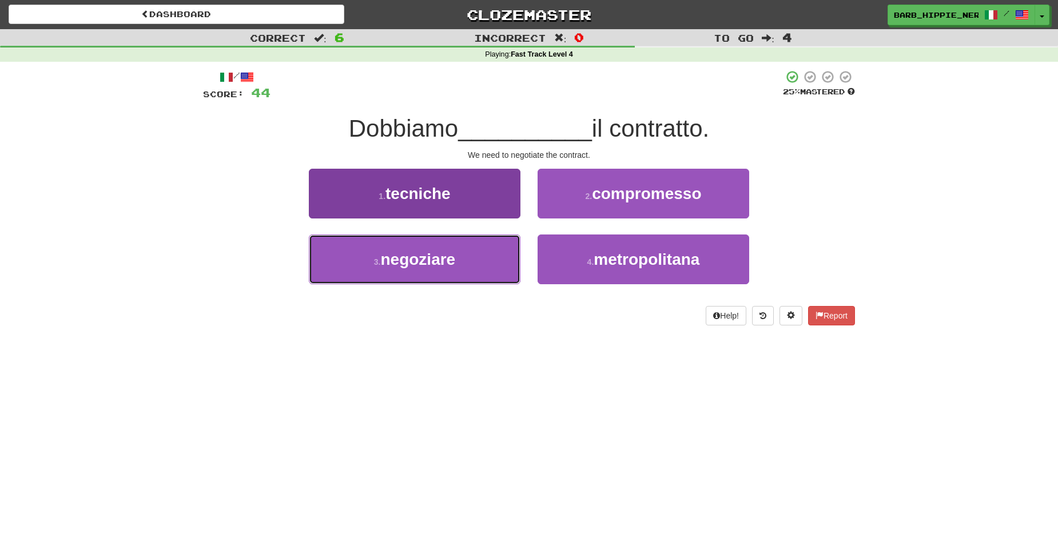
click at [472, 270] on button "3 . negoziare" at bounding box center [415, 259] width 212 height 50
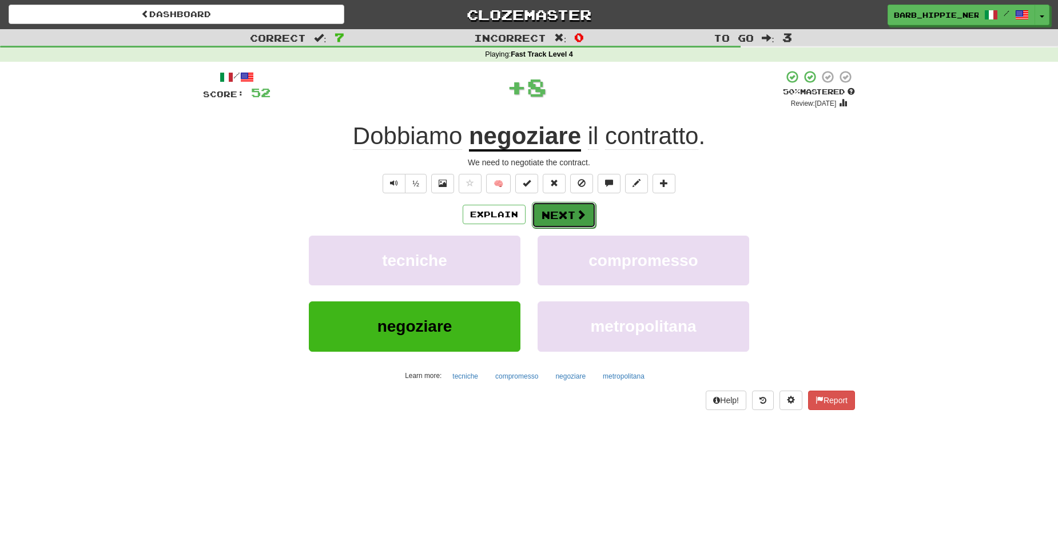
click at [576, 214] on span at bounding box center [581, 214] width 10 height 10
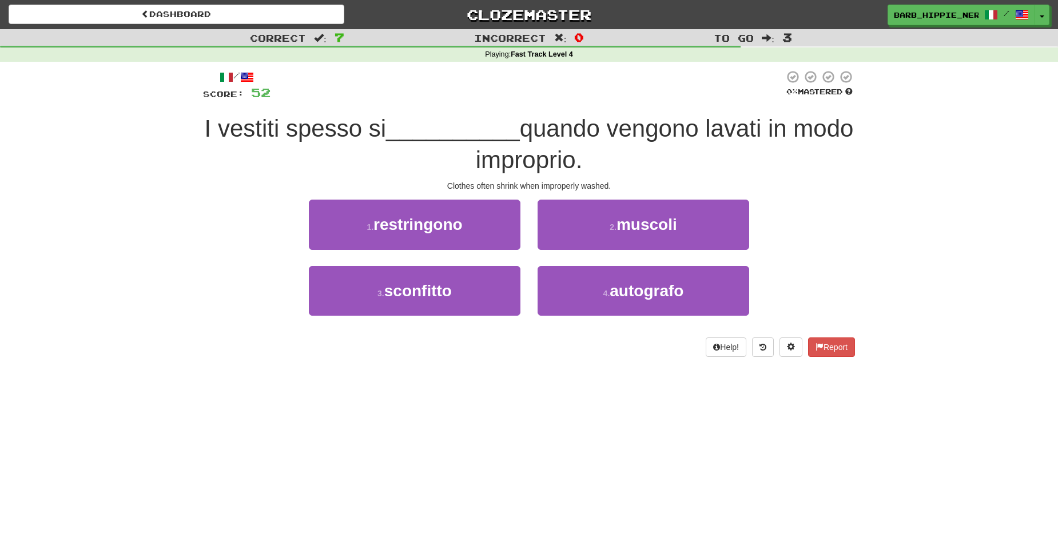
click at [376, 380] on div "Dashboard Clozemaster barb_hippie_nerd / Toggle Dropdown Dashboard Leaderboard …" at bounding box center [529, 268] width 1058 height 537
click at [448, 226] on span "restringono" at bounding box center [417, 225] width 89 height 18
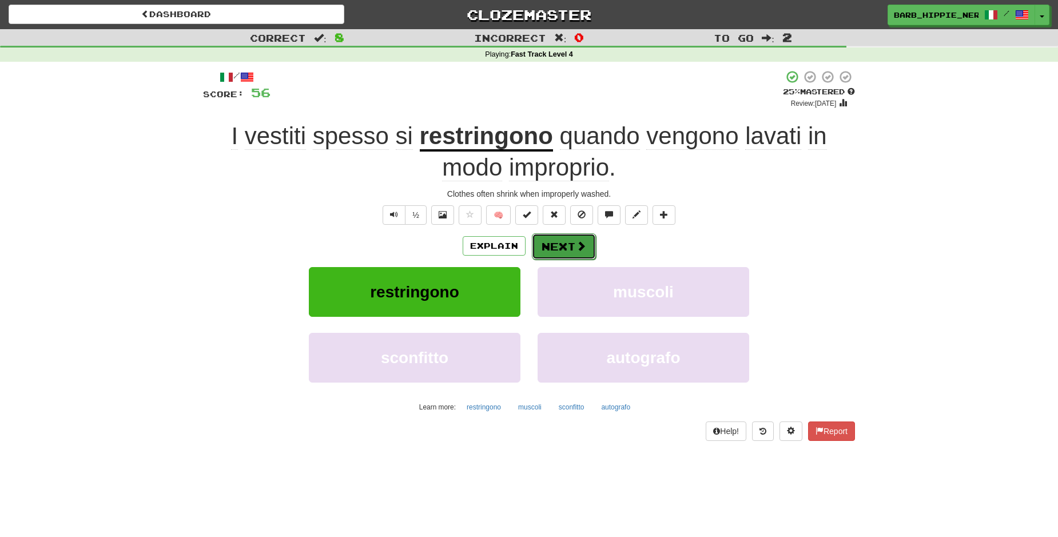
click at [556, 245] on button "Next" at bounding box center [564, 246] width 64 height 26
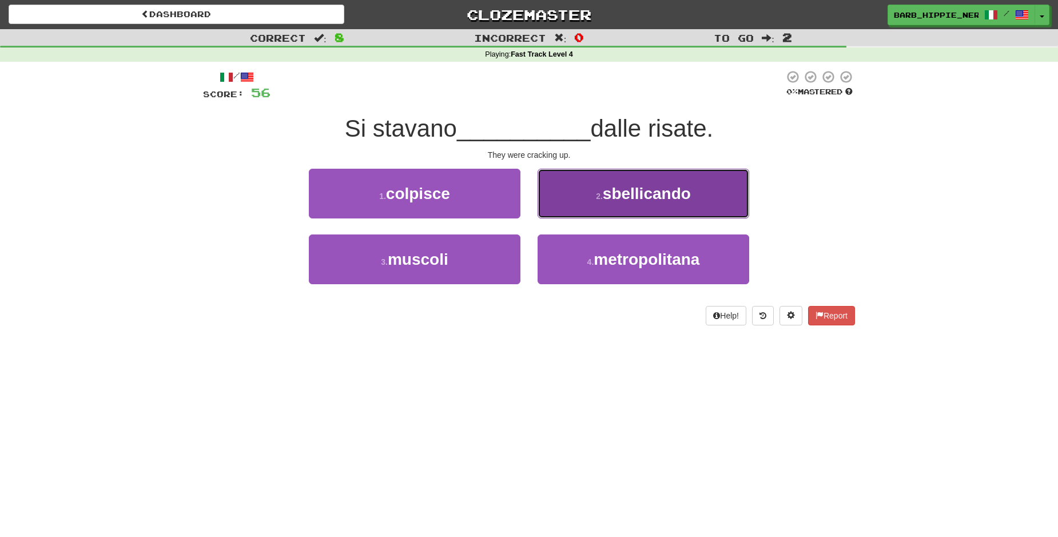
click at [644, 189] on span "sbellicando" at bounding box center [646, 194] width 88 height 18
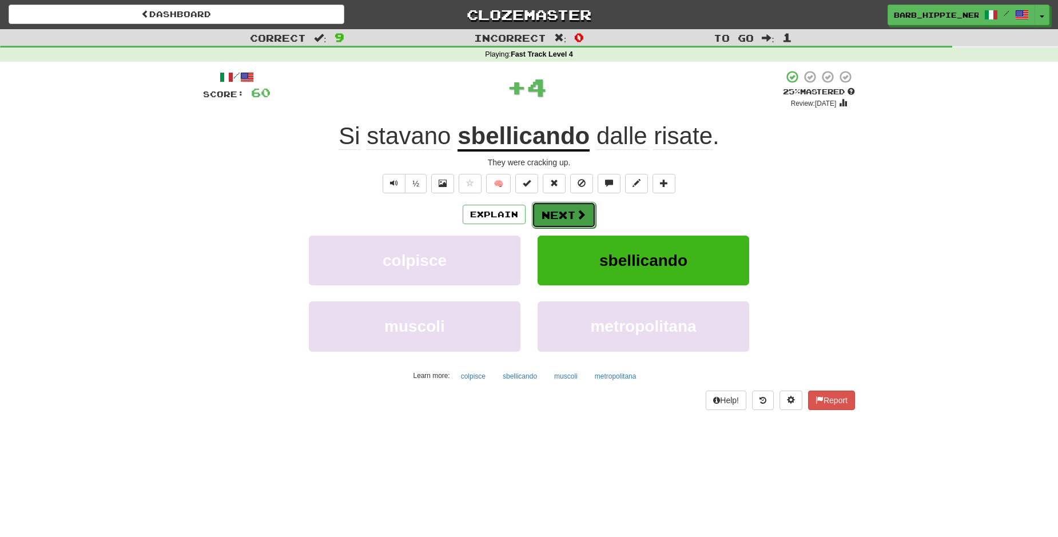
click at [552, 212] on button "Next" at bounding box center [564, 215] width 64 height 26
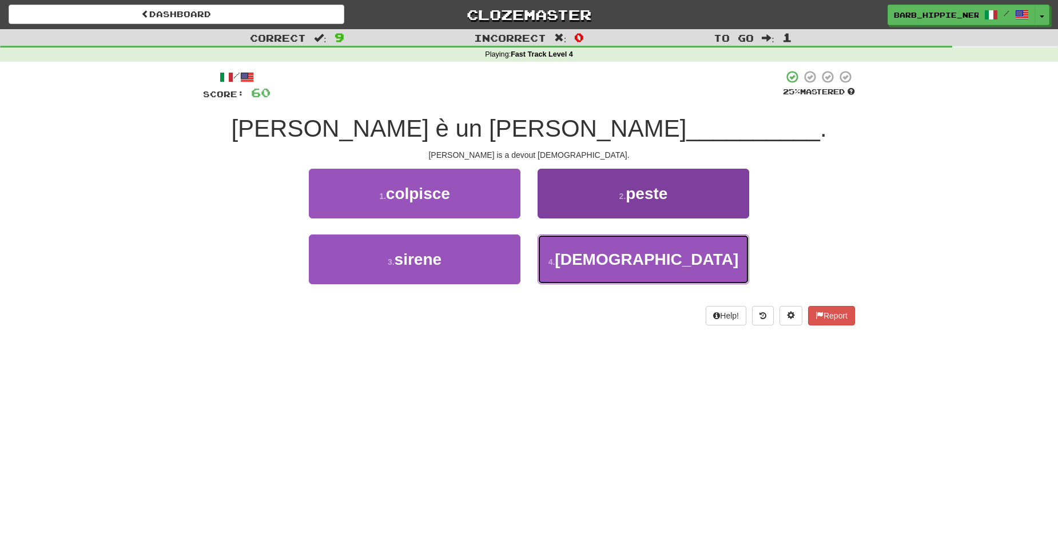
click at [703, 254] on button "4 . [DEMOGRAPHIC_DATA]" at bounding box center [643, 259] width 212 height 50
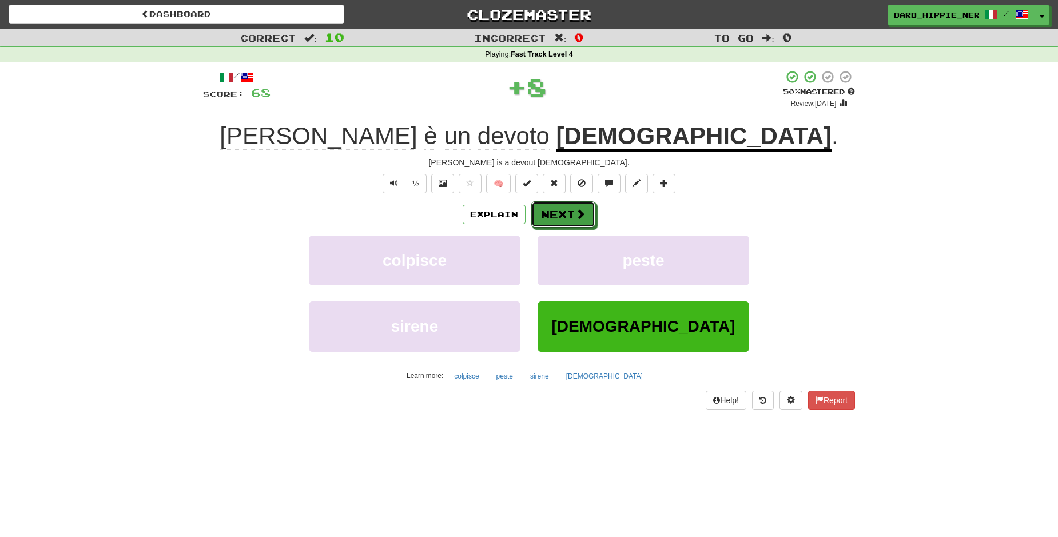
click at [575, 216] on span at bounding box center [580, 214] width 10 height 10
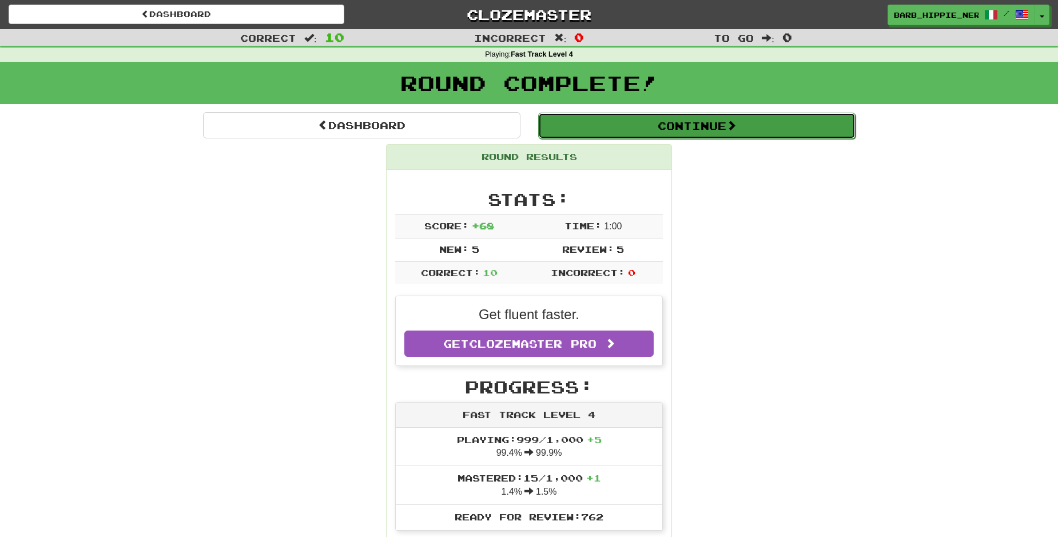
click at [702, 123] on button "Continue" at bounding box center [696, 126] width 317 height 26
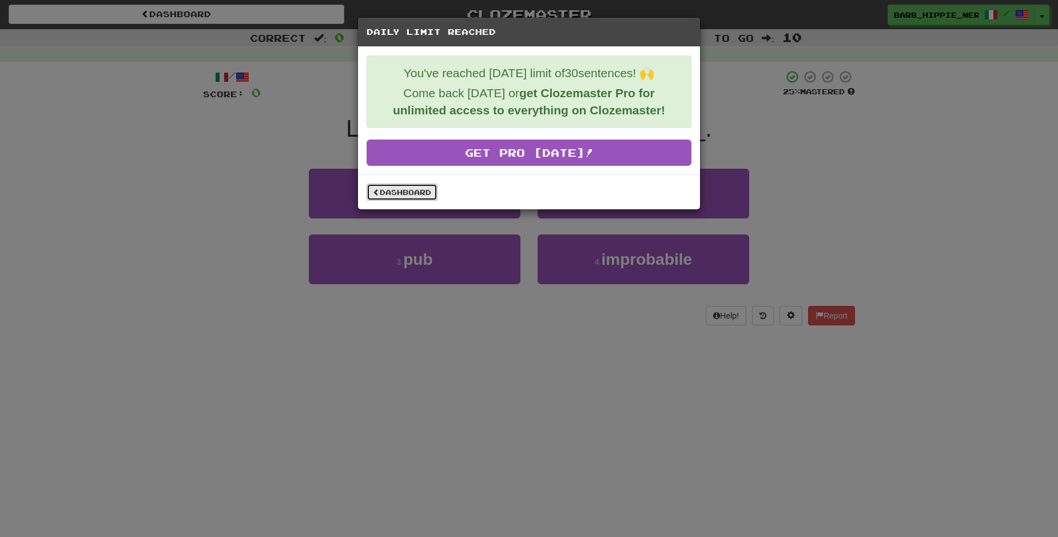
click at [398, 190] on link "Dashboard" at bounding box center [401, 191] width 71 height 17
